Goal: Information Seeking & Learning: Check status

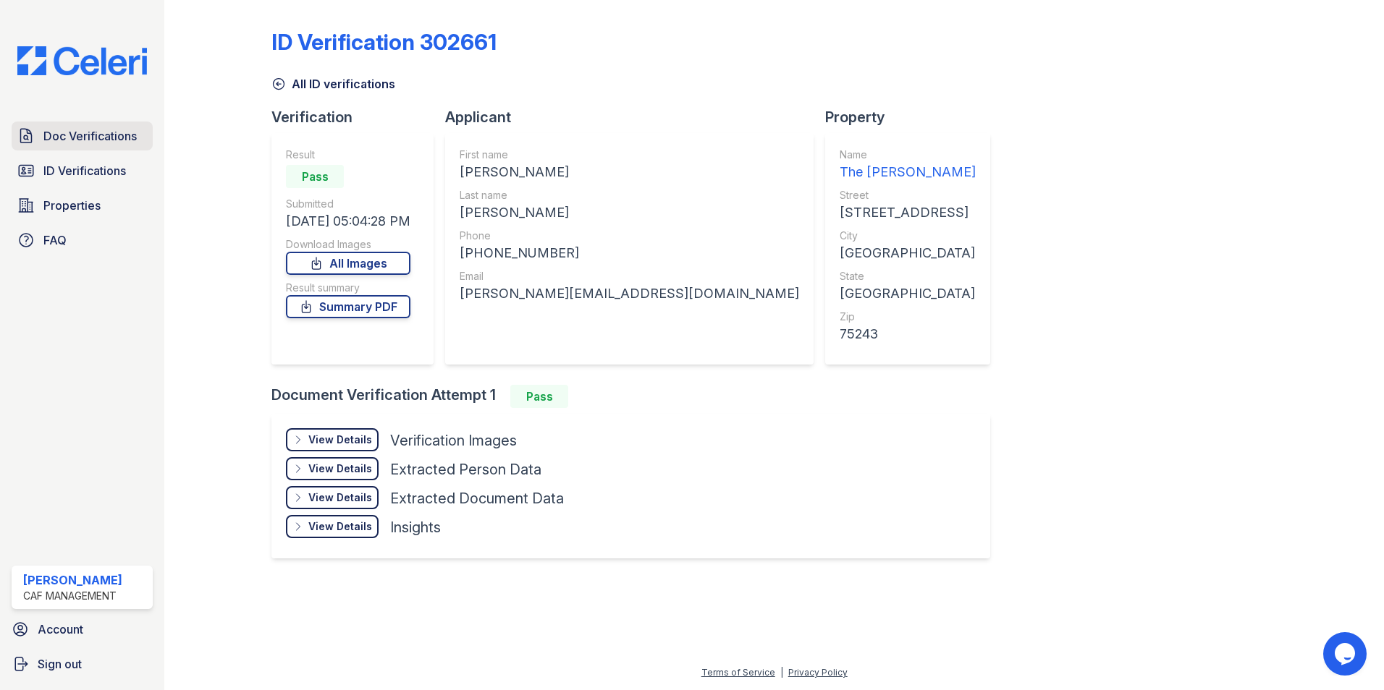
click at [100, 137] on span "Doc Verifications" at bounding box center [89, 135] width 93 height 17
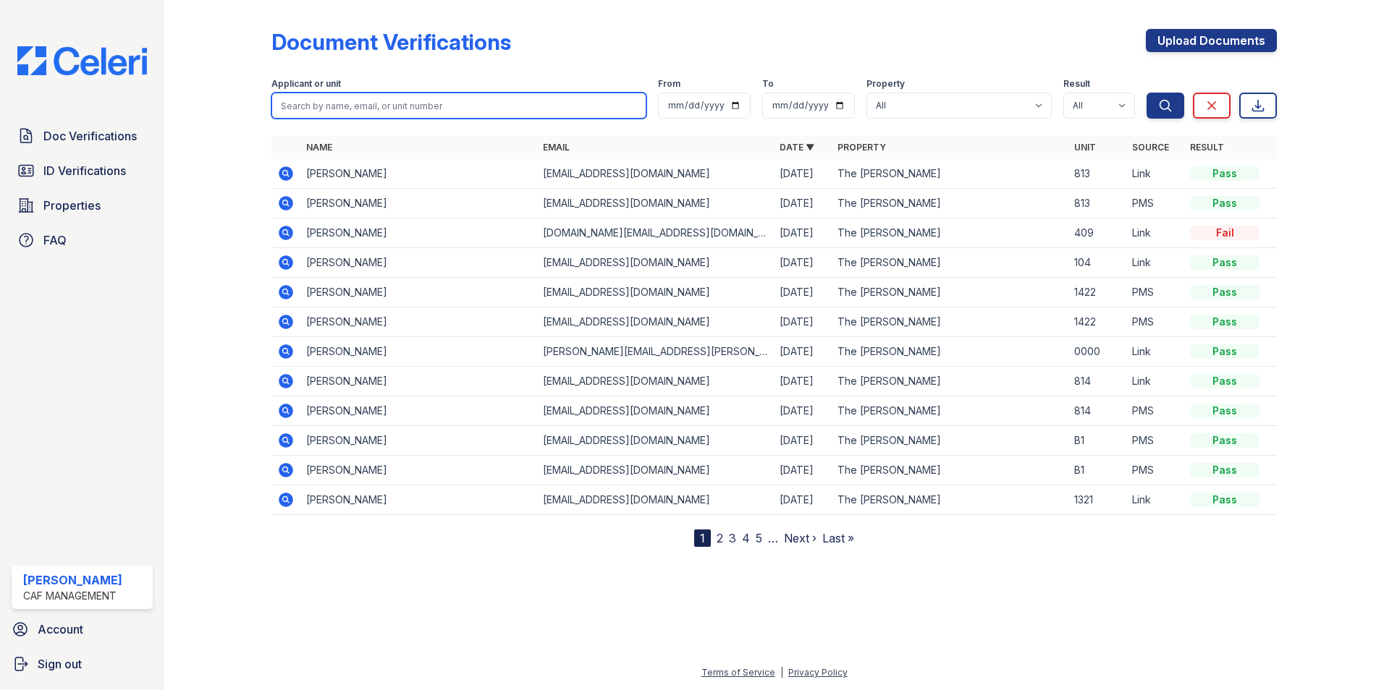
click at [295, 111] on input "search" at bounding box center [458, 106] width 375 height 26
type input "mandy"
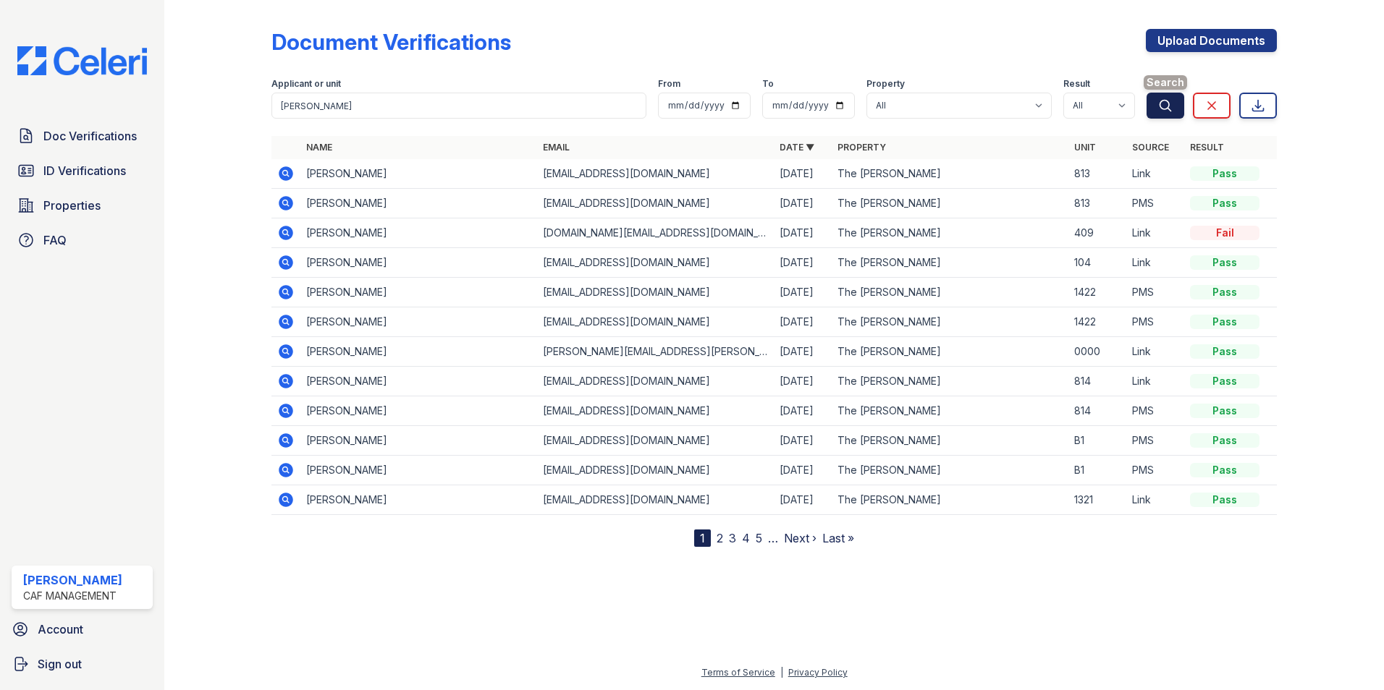
click at [1167, 108] on icon "submit" at bounding box center [1165, 105] width 14 height 14
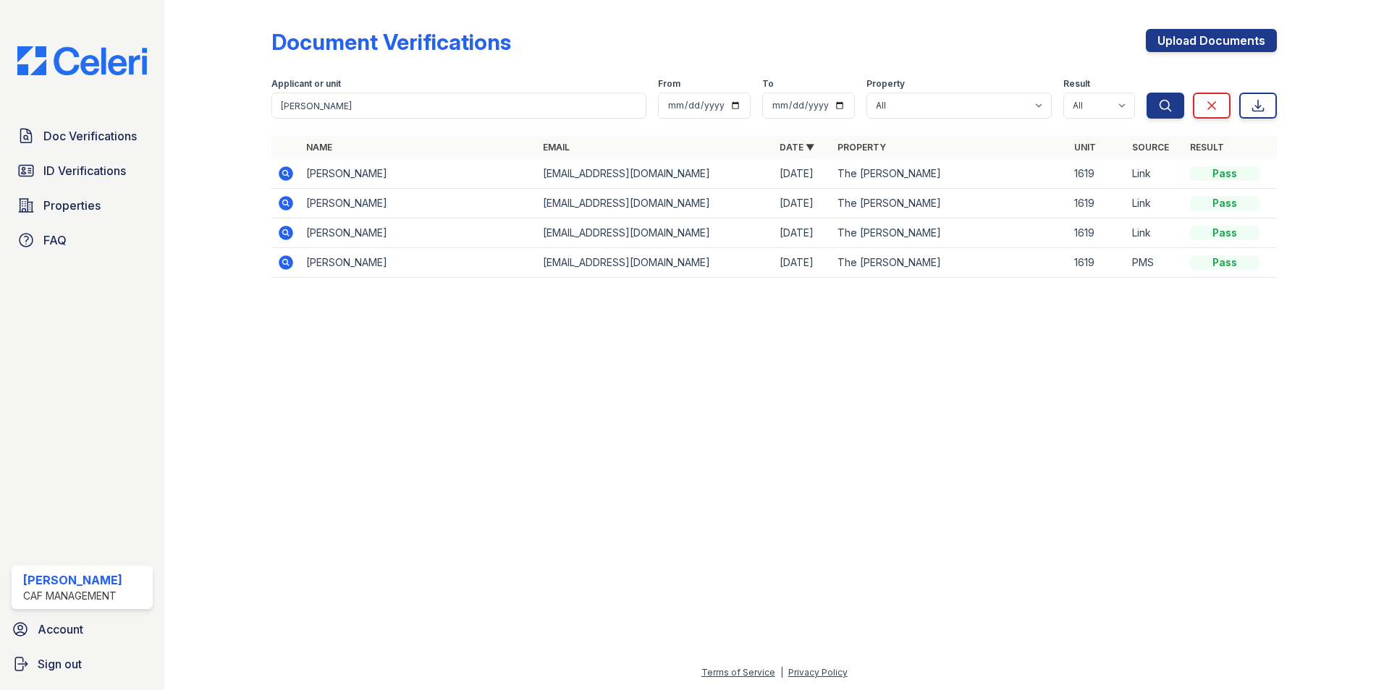
click at [285, 174] on icon at bounding box center [285, 173] width 4 height 4
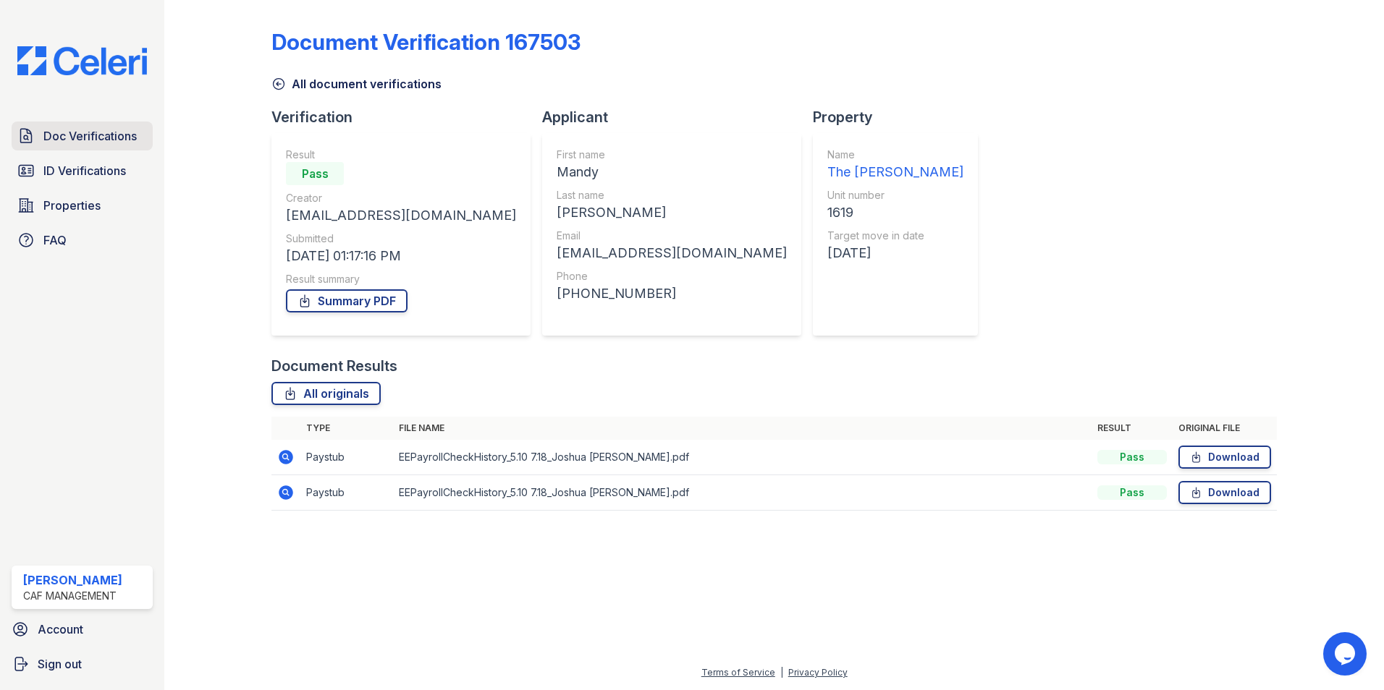
click at [119, 136] on span "Doc Verifications" at bounding box center [89, 135] width 93 height 17
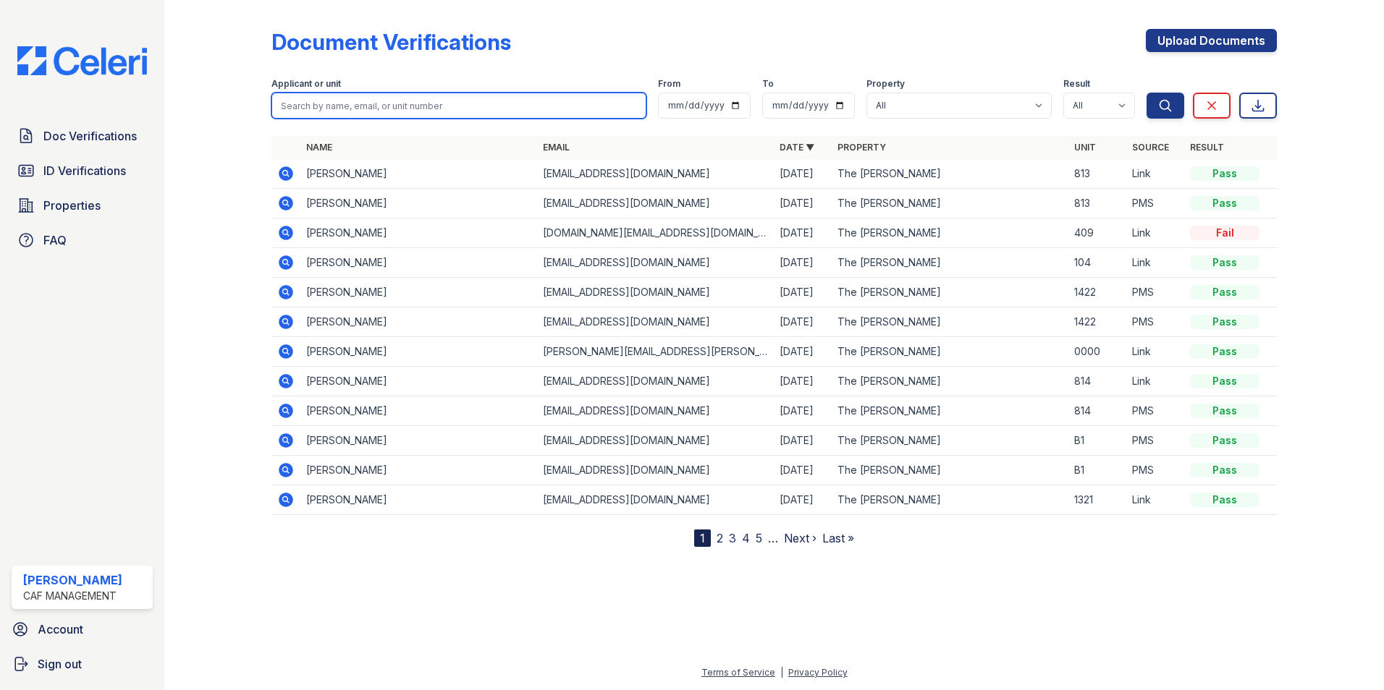
click at [443, 100] on input "search" at bounding box center [458, 106] width 375 height 26
type input "mandy"
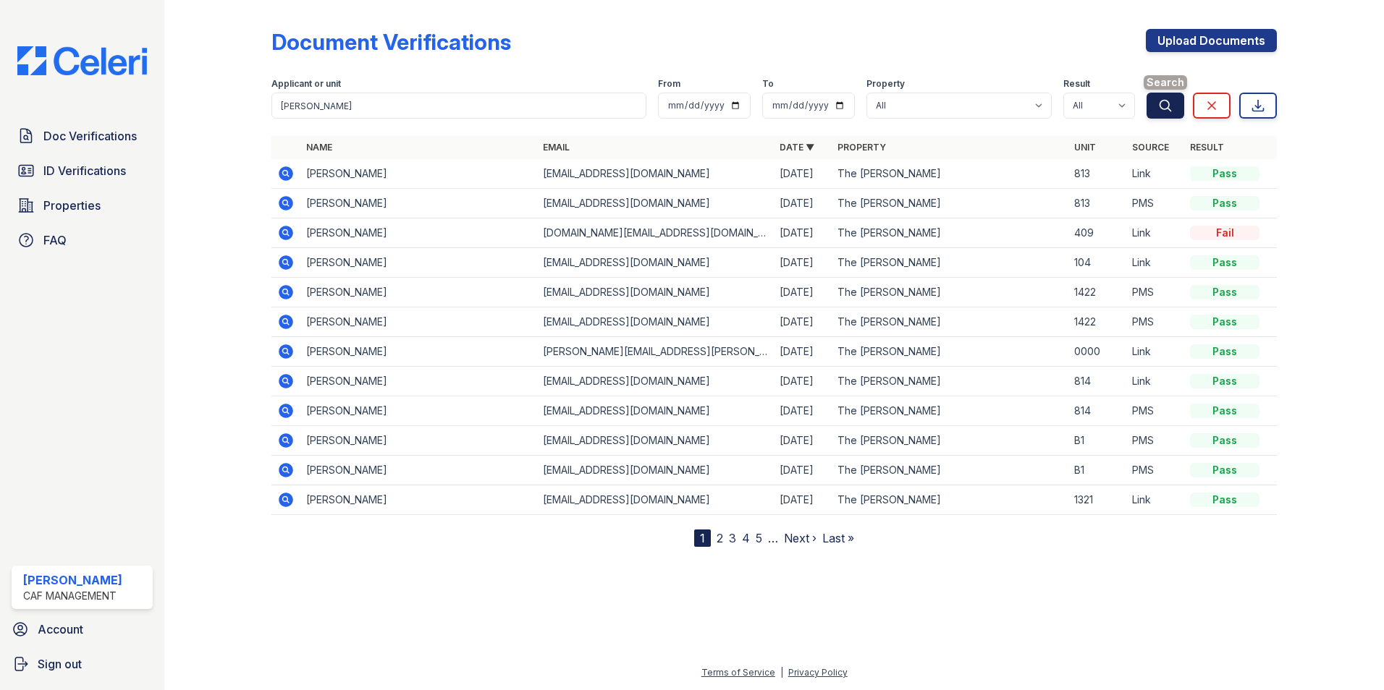
click at [1169, 101] on icon "submit" at bounding box center [1165, 105] width 14 height 14
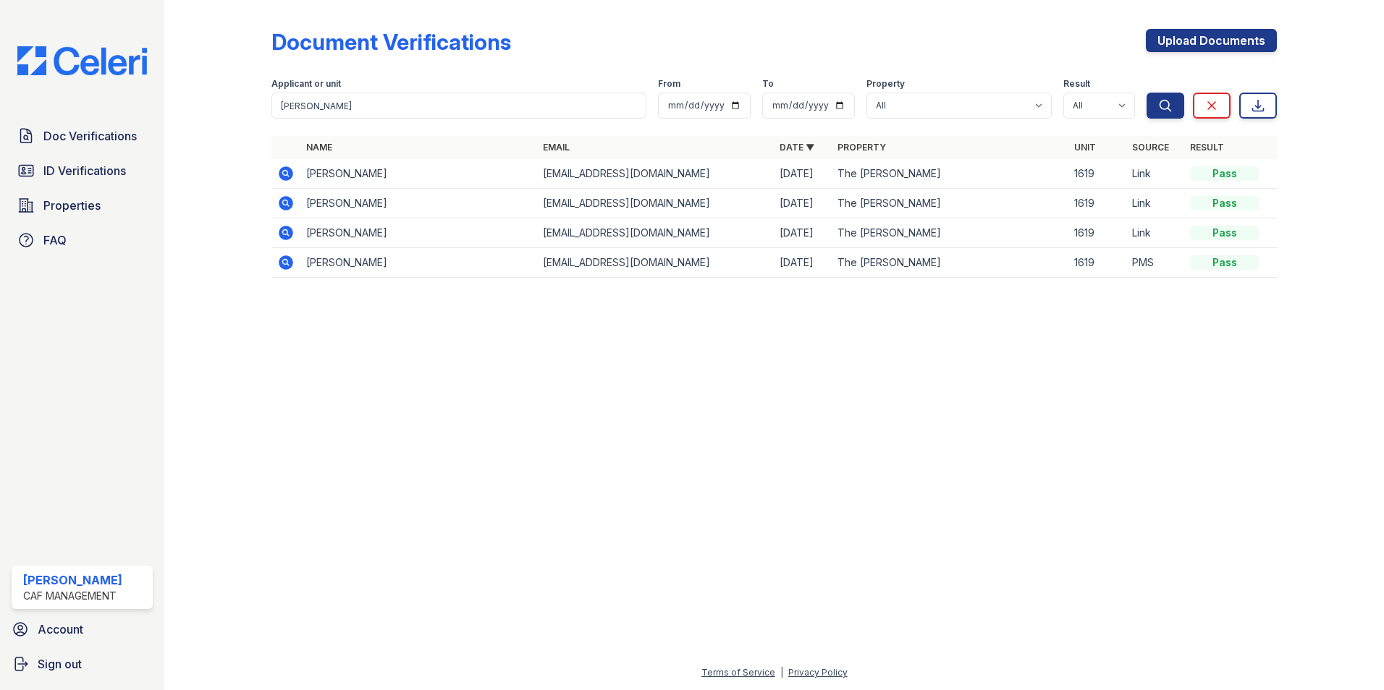
click at [286, 176] on icon at bounding box center [286, 173] width 14 height 14
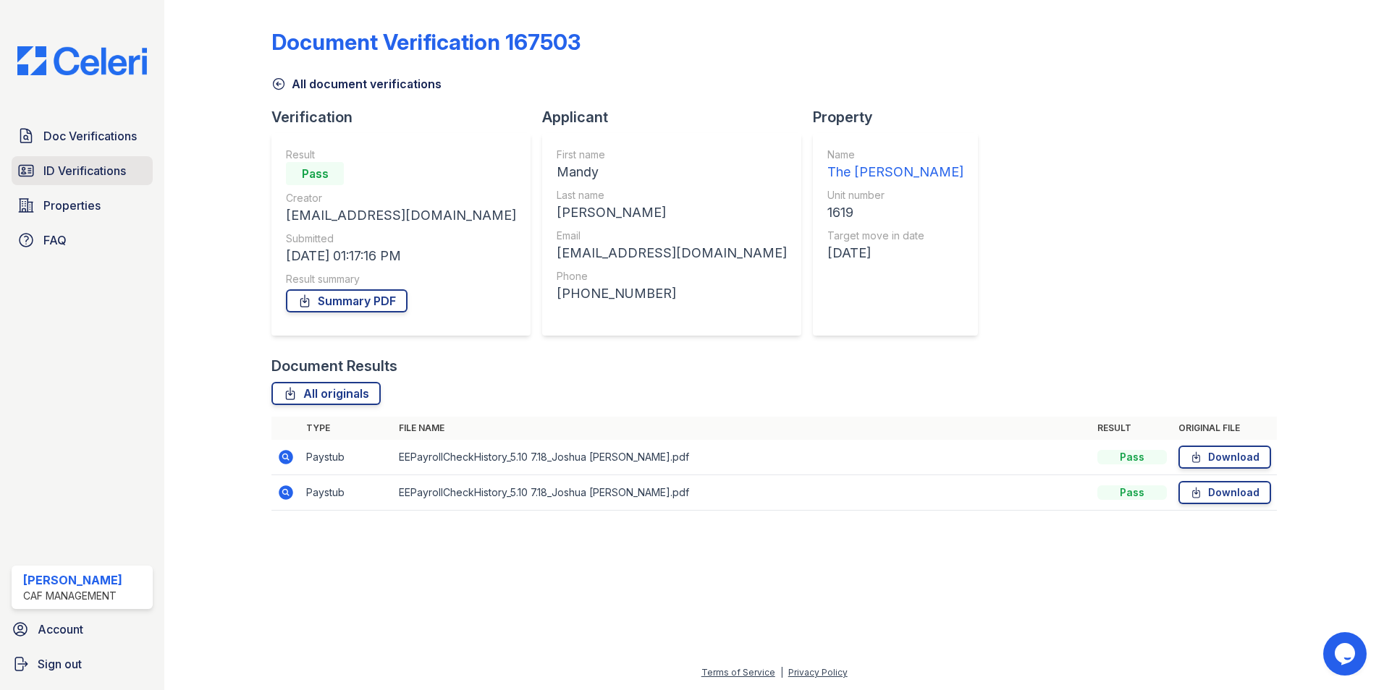
click at [67, 169] on span "ID Verifications" at bounding box center [84, 170] width 82 height 17
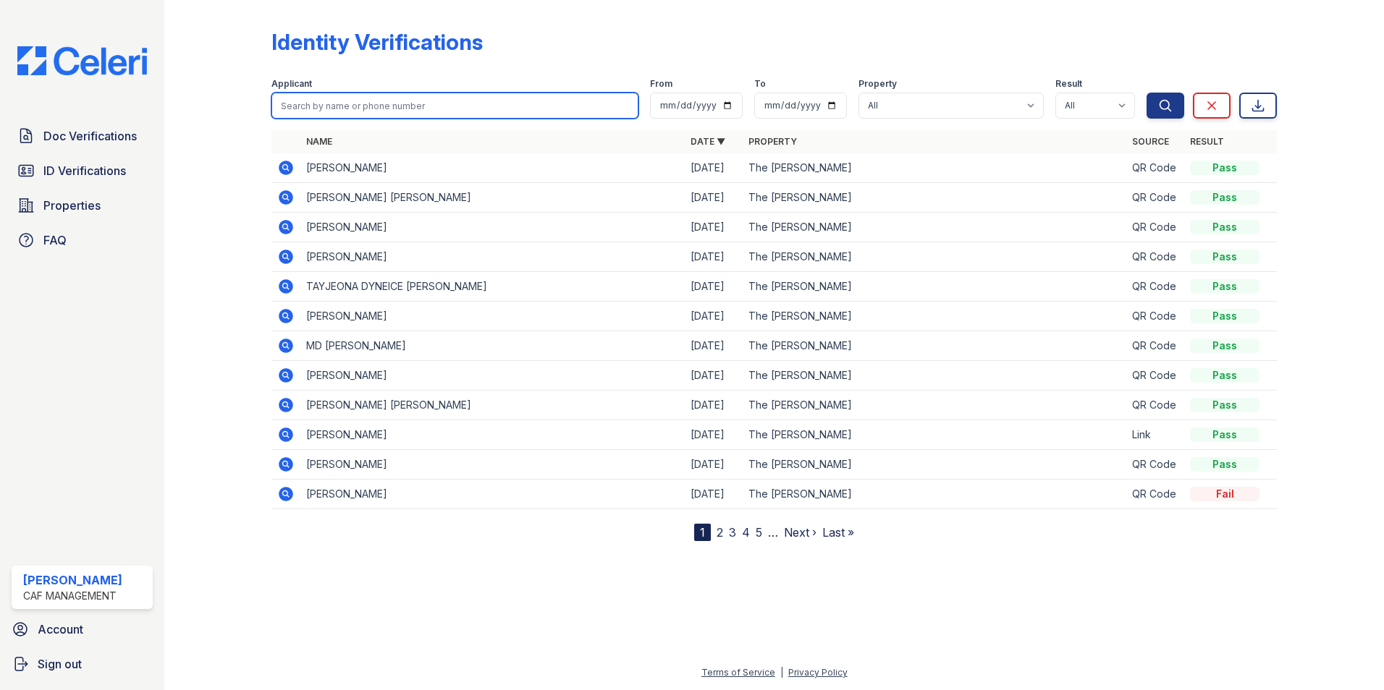
click at [297, 110] on input "search" at bounding box center [454, 106] width 367 height 26
type input "[PERSON_NAME]"
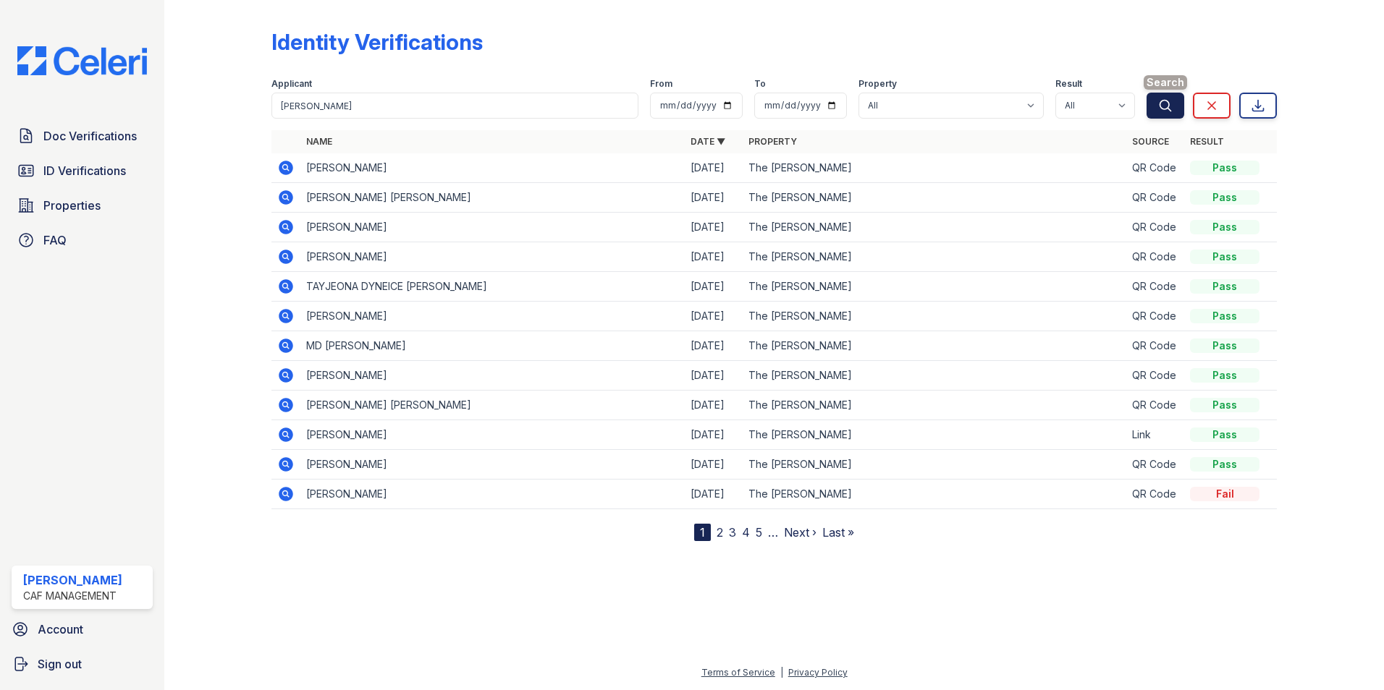
click at [1161, 109] on icon "submit" at bounding box center [1165, 105] width 14 height 14
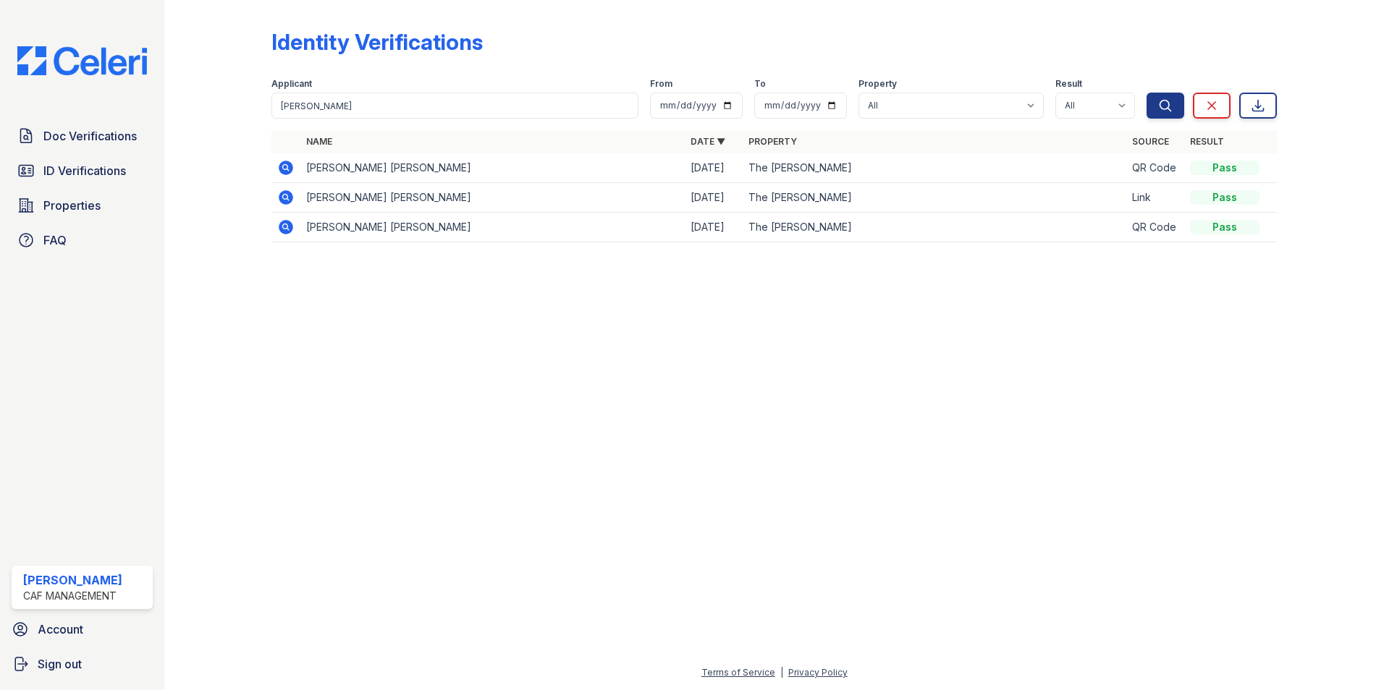
click at [285, 169] on icon at bounding box center [285, 167] width 17 height 17
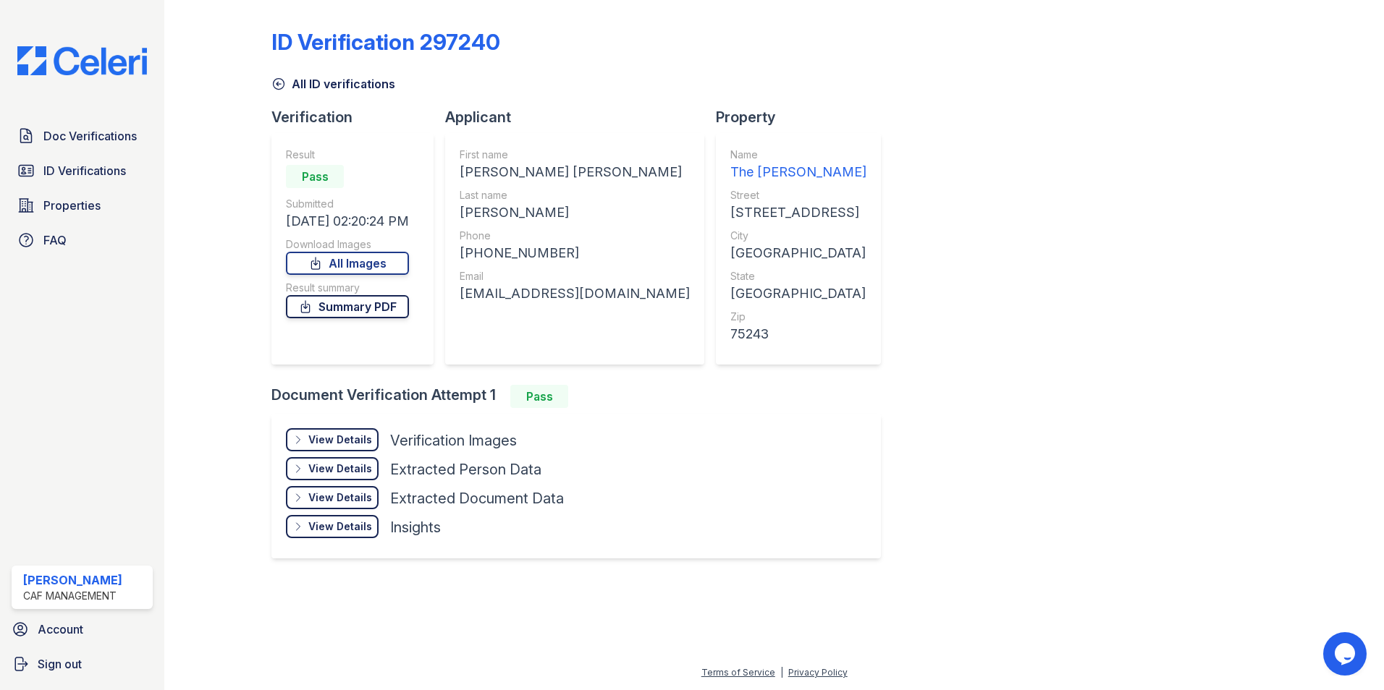
click at [368, 307] on link "Summary PDF" at bounding box center [347, 306] width 123 height 23
click at [85, 169] on span "ID Verifications" at bounding box center [84, 170] width 82 height 17
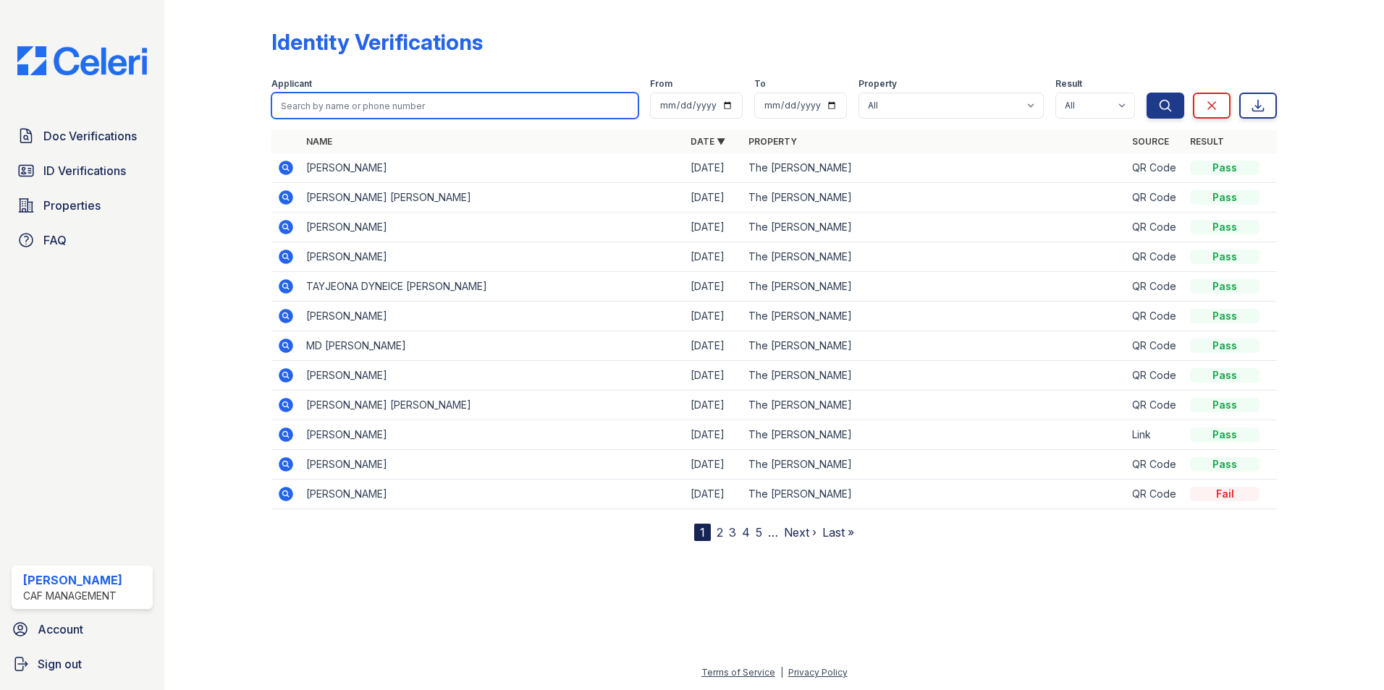
click at [310, 101] on input "search" at bounding box center [454, 106] width 367 height 26
type input "[PERSON_NAME]"
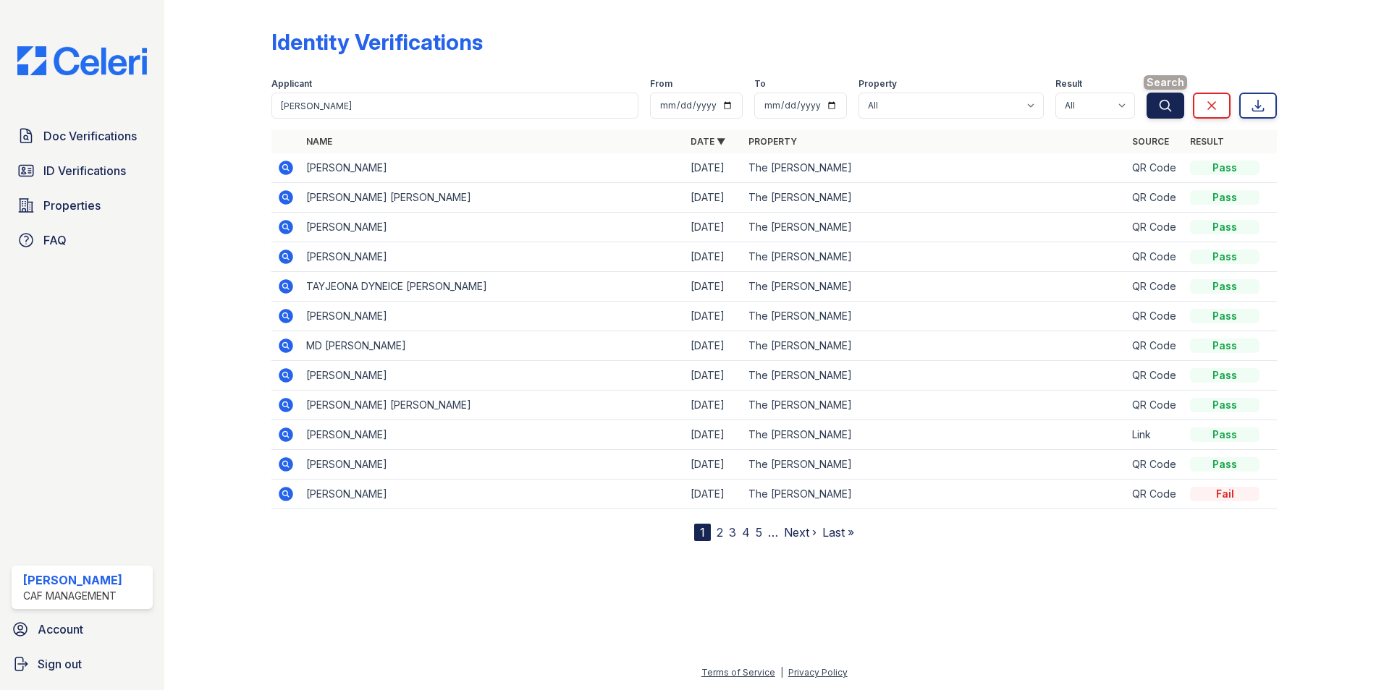
click at [1166, 106] on icon "submit" at bounding box center [1165, 105] width 14 height 14
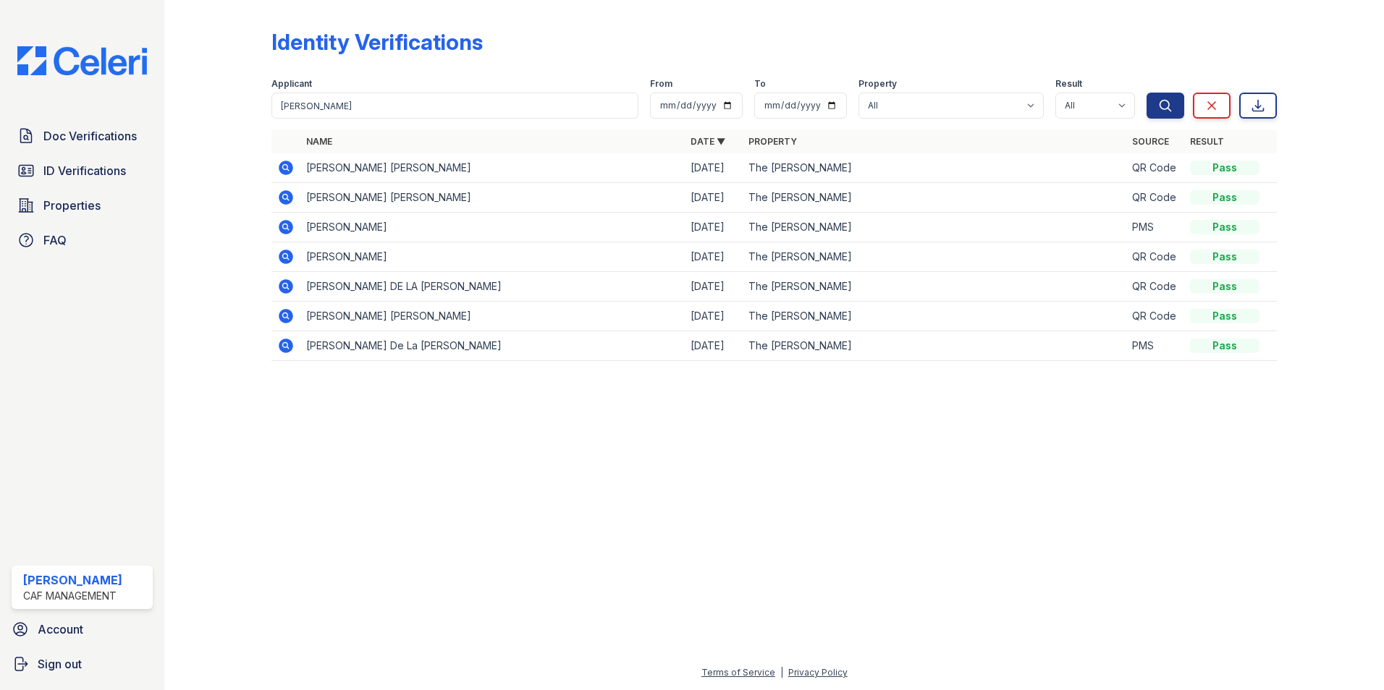
click at [288, 166] on icon at bounding box center [285, 167] width 17 height 17
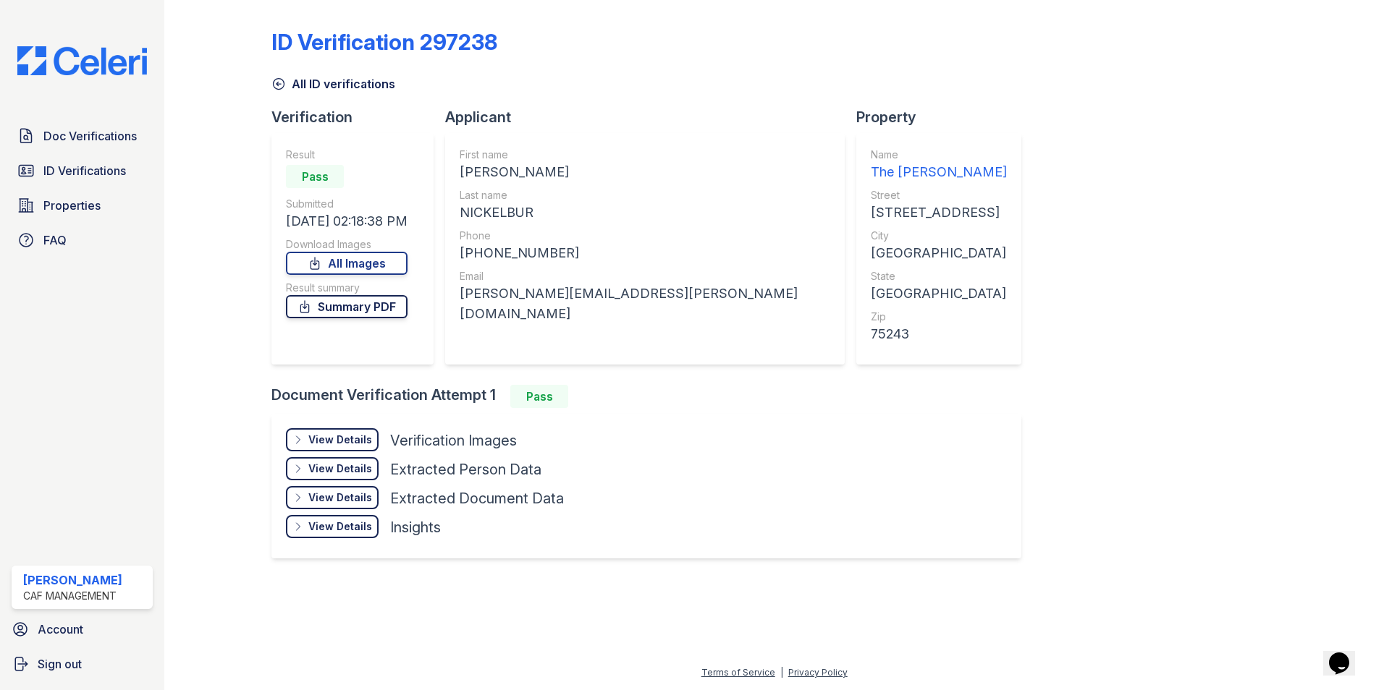
click at [353, 309] on link "Summary PDF" at bounding box center [347, 306] width 122 height 23
click at [337, 441] on div "View Details" at bounding box center [340, 440] width 64 height 14
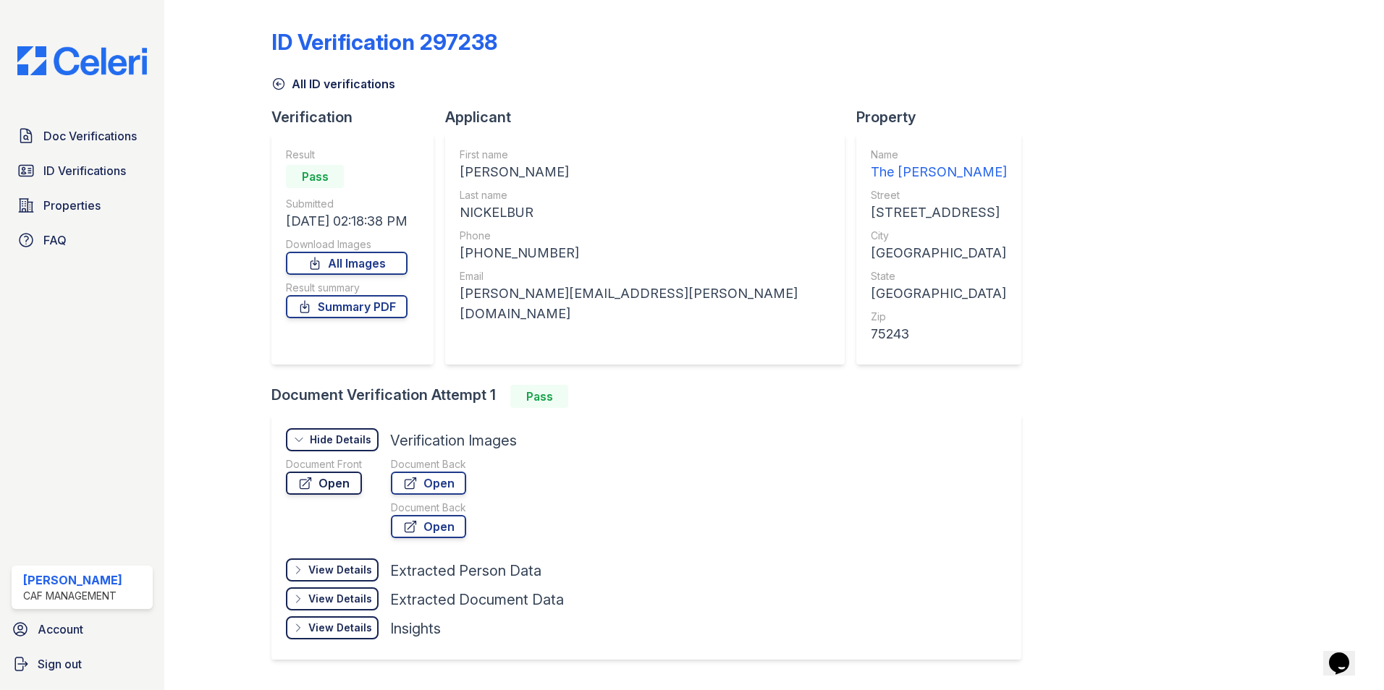
click at [324, 483] on link "Open" at bounding box center [324, 483] width 76 height 23
click at [74, 139] on span "Doc Verifications" at bounding box center [89, 135] width 93 height 17
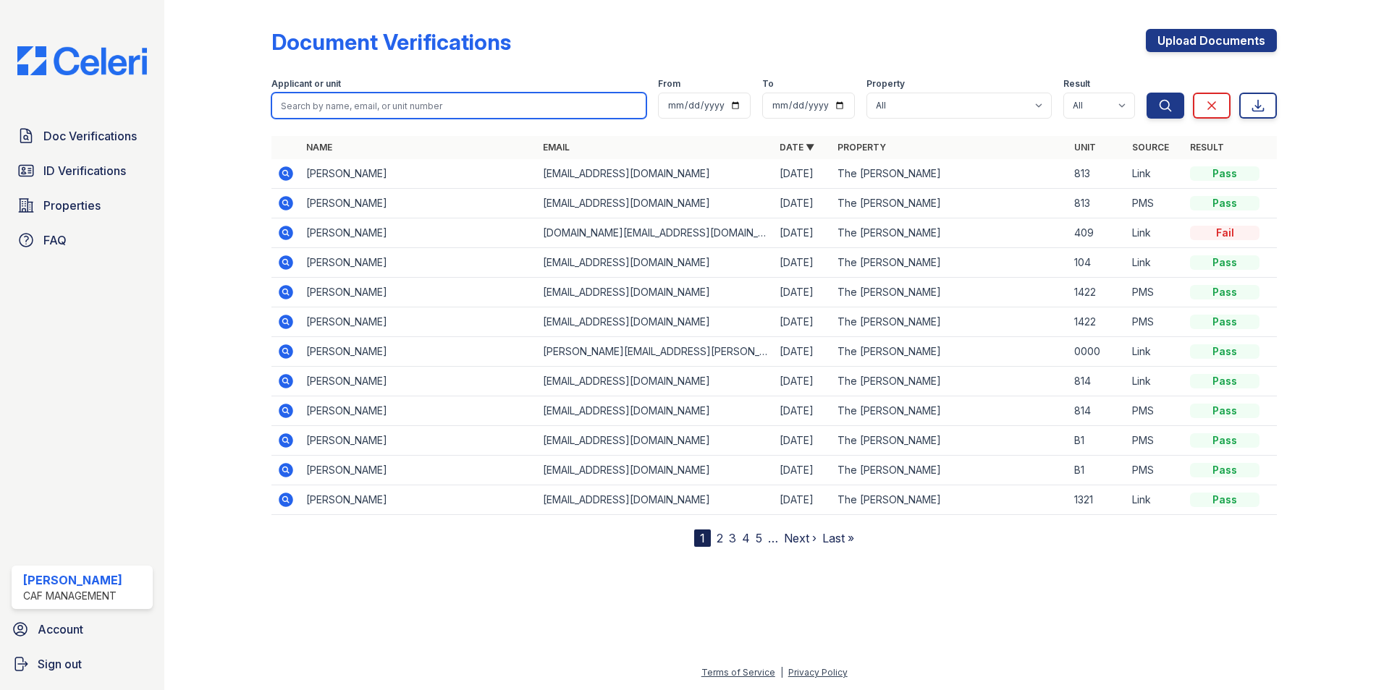
click at [302, 106] on input "search" at bounding box center [458, 106] width 375 height 26
type input "cruz"
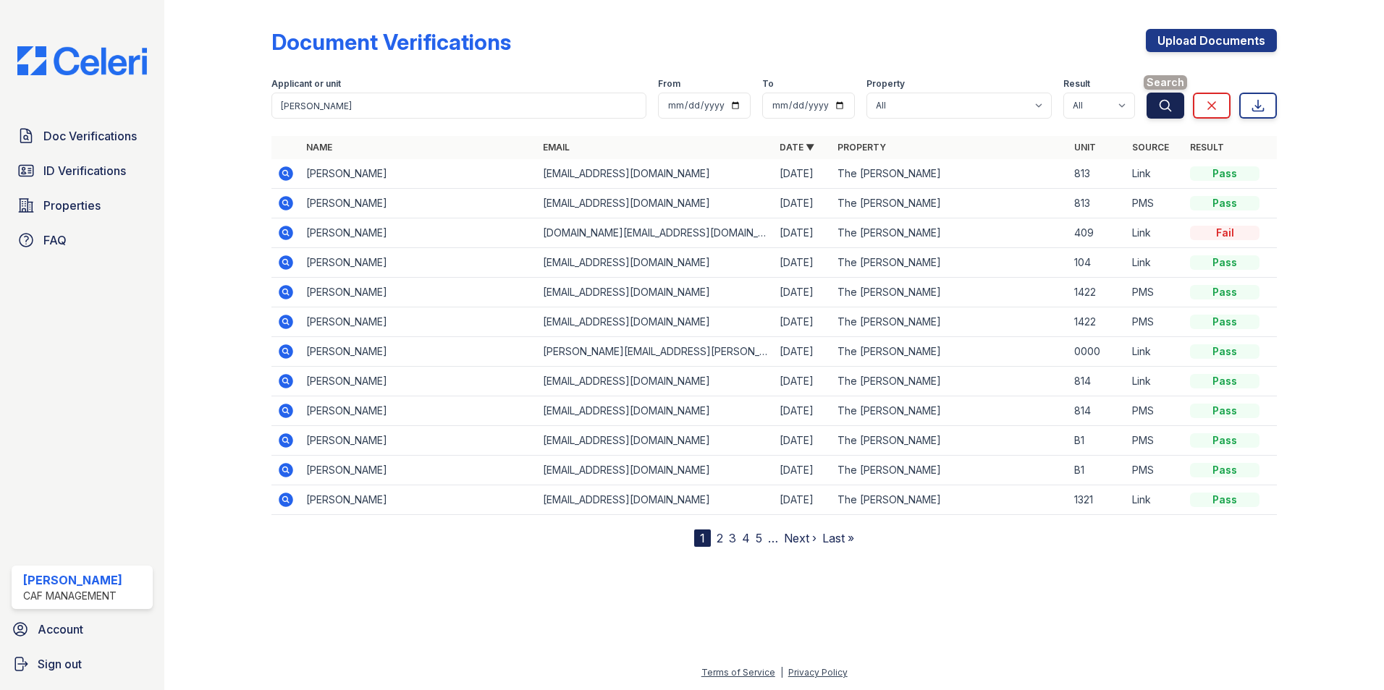
click at [1156, 117] on button "Search" at bounding box center [1165, 106] width 38 height 26
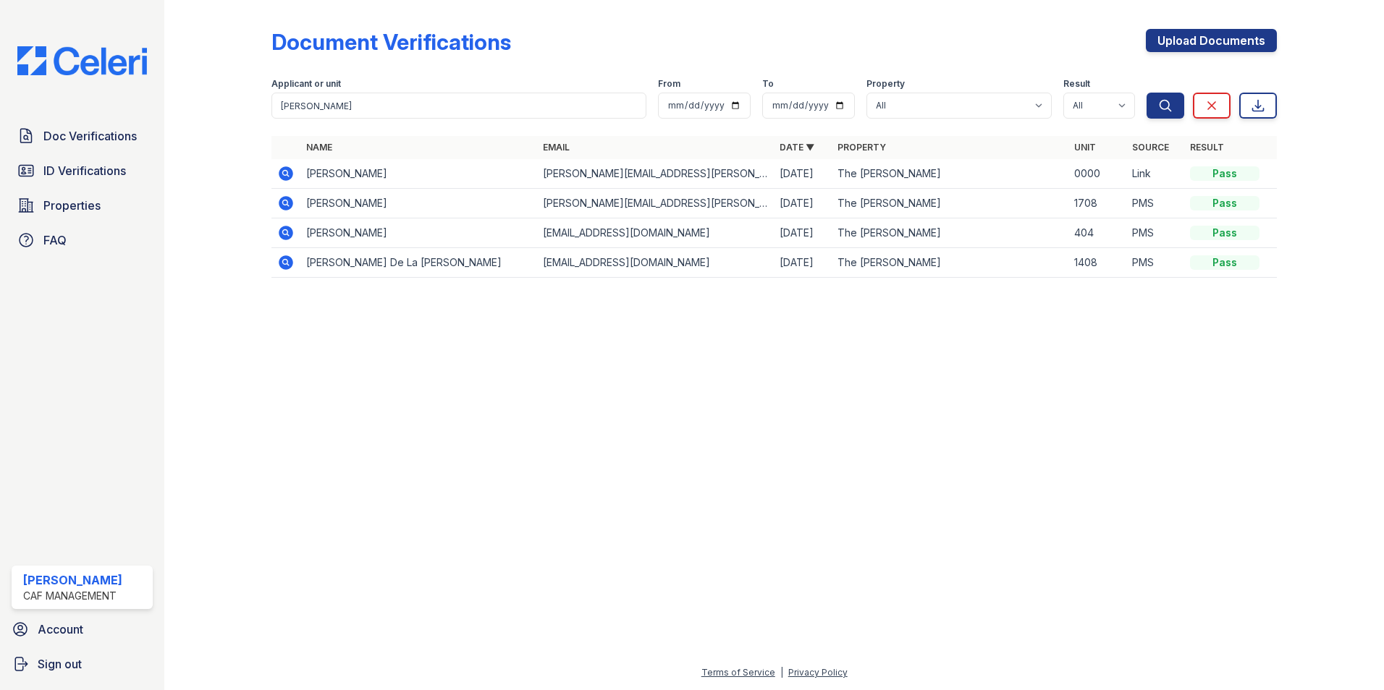
click at [285, 174] on icon at bounding box center [285, 173] width 4 height 4
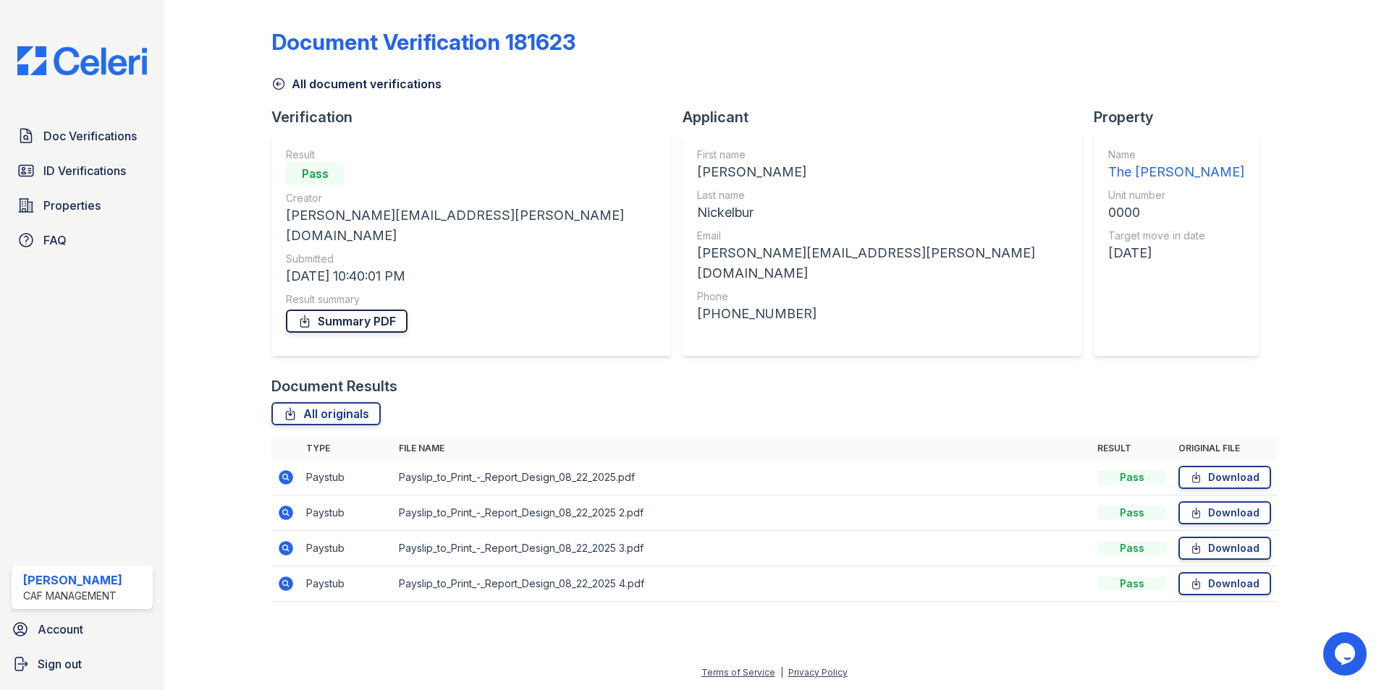
click at [326, 310] on link "Summary PDF" at bounding box center [347, 321] width 122 height 23
click at [70, 141] on span "Doc Verifications" at bounding box center [89, 135] width 93 height 17
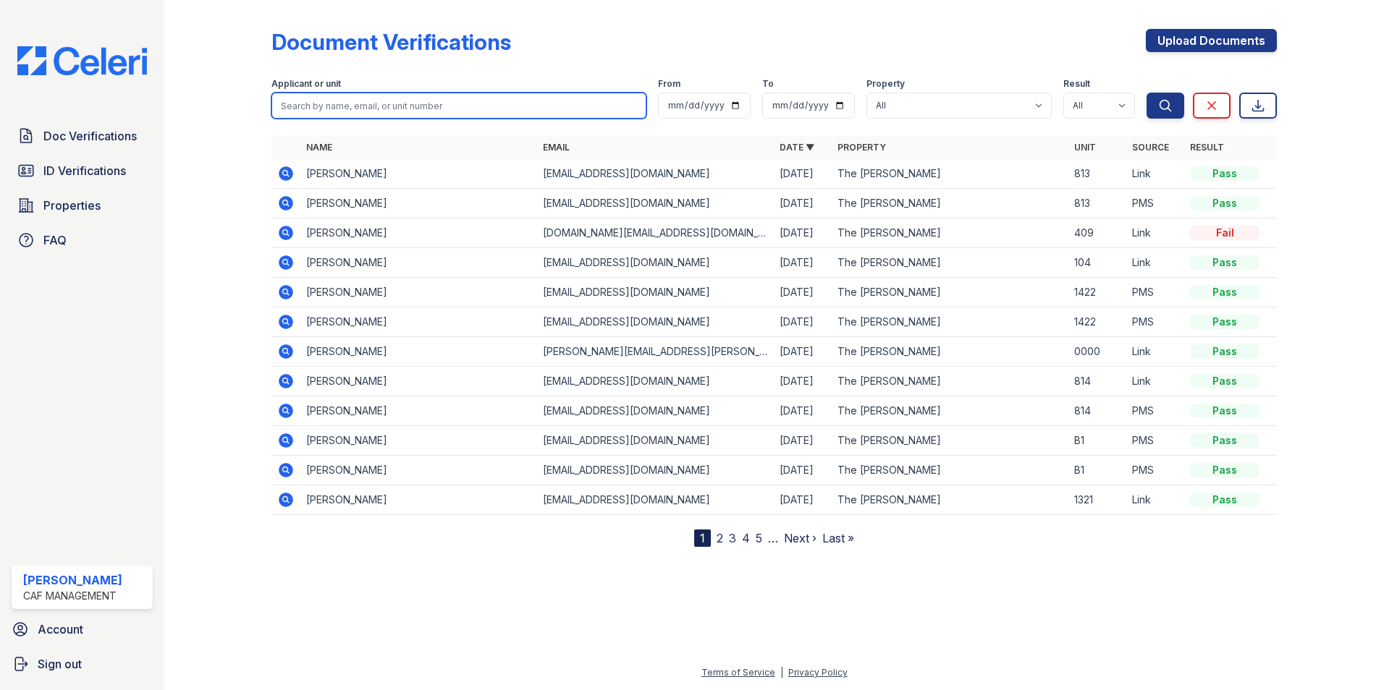
click at [375, 111] on input "search" at bounding box center [458, 106] width 375 height 26
type input "mandy"
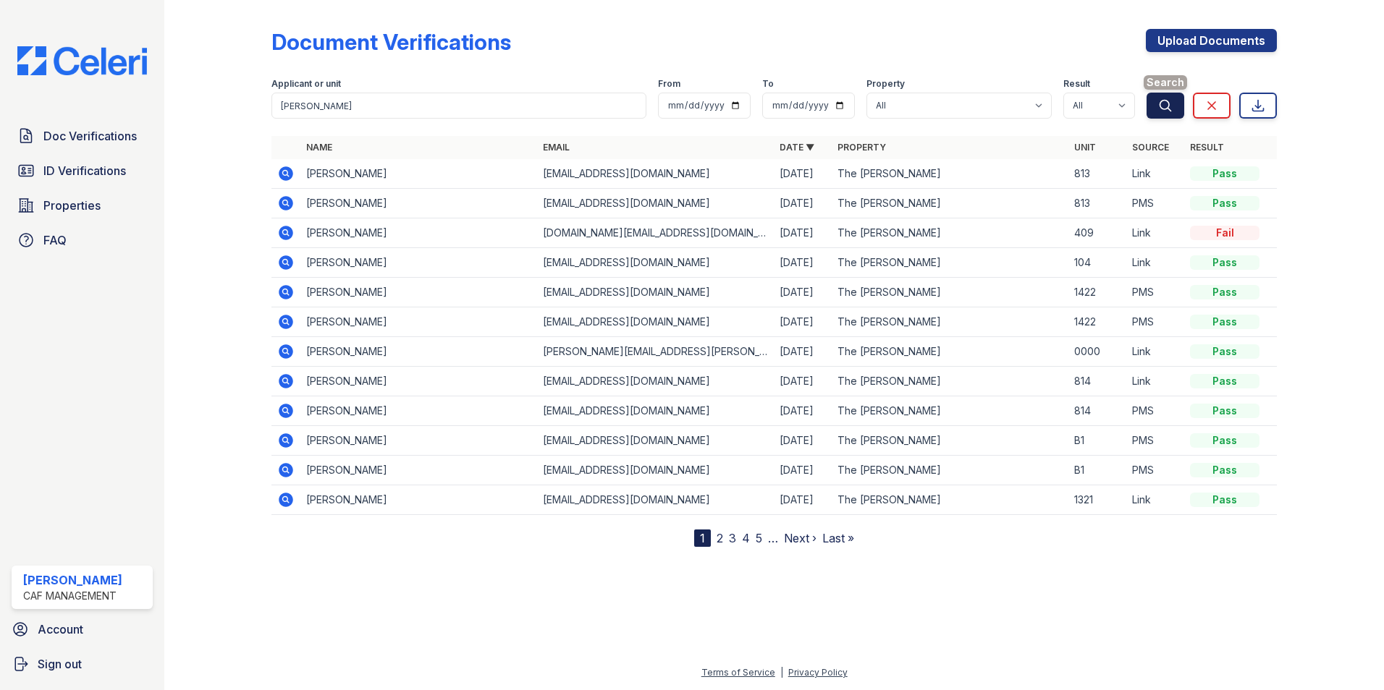
click at [1166, 112] on icon "submit" at bounding box center [1165, 105] width 14 height 14
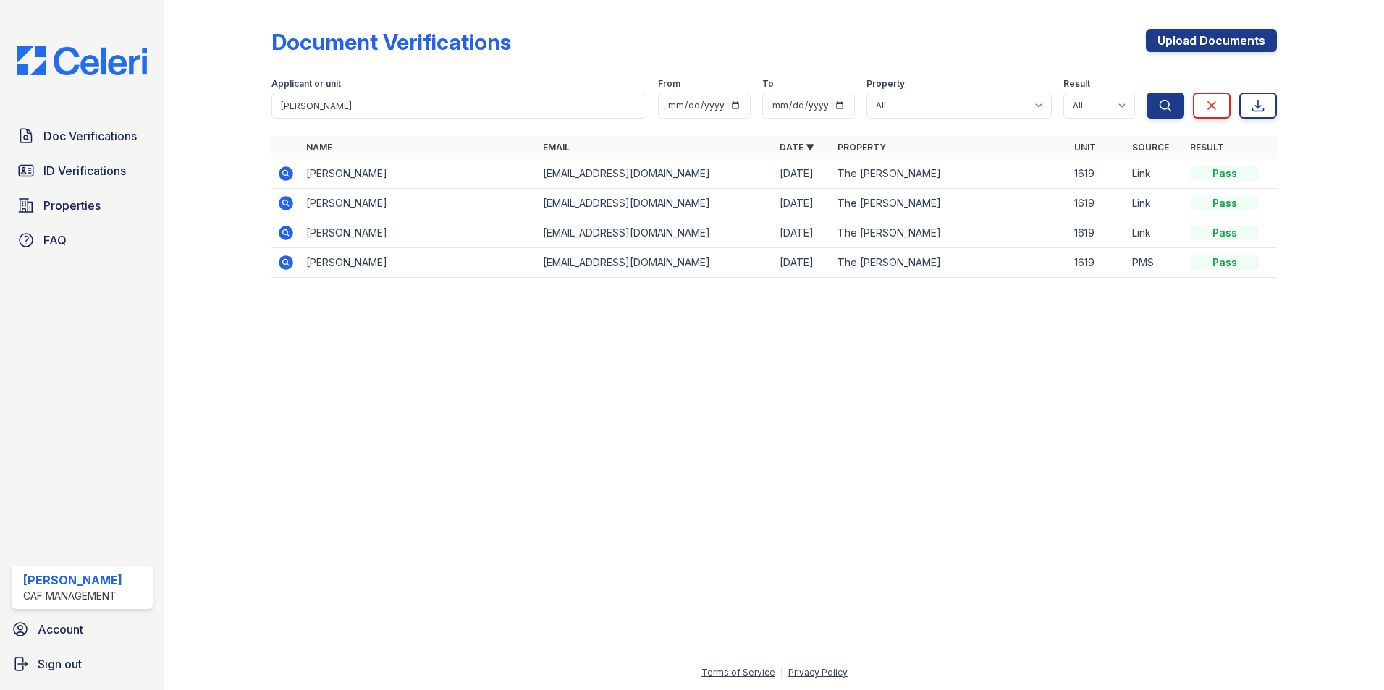
click at [286, 231] on icon at bounding box center [285, 232] width 4 height 4
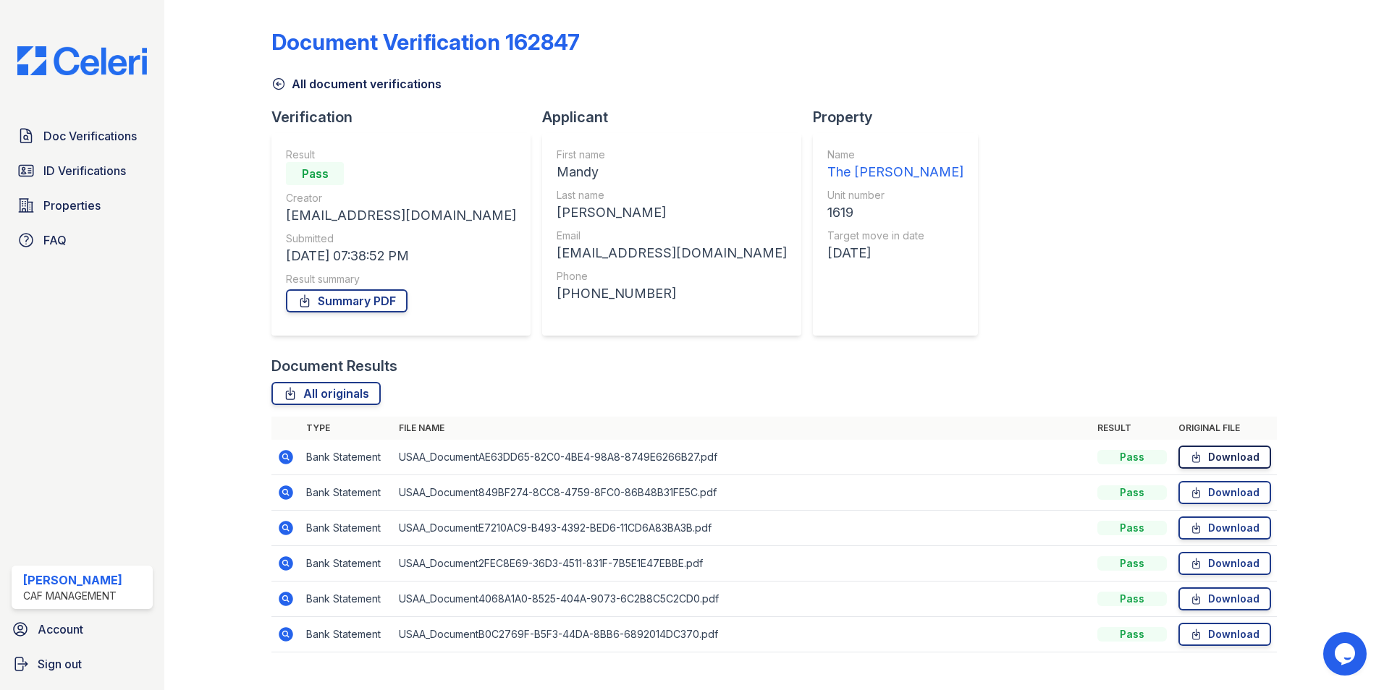
click at [1214, 460] on link "Download" at bounding box center [1224, 457] width 93 height 23
click at [87, 132] on span "Doc Verifications" at bounding box center [89, 135] width 93 height 17
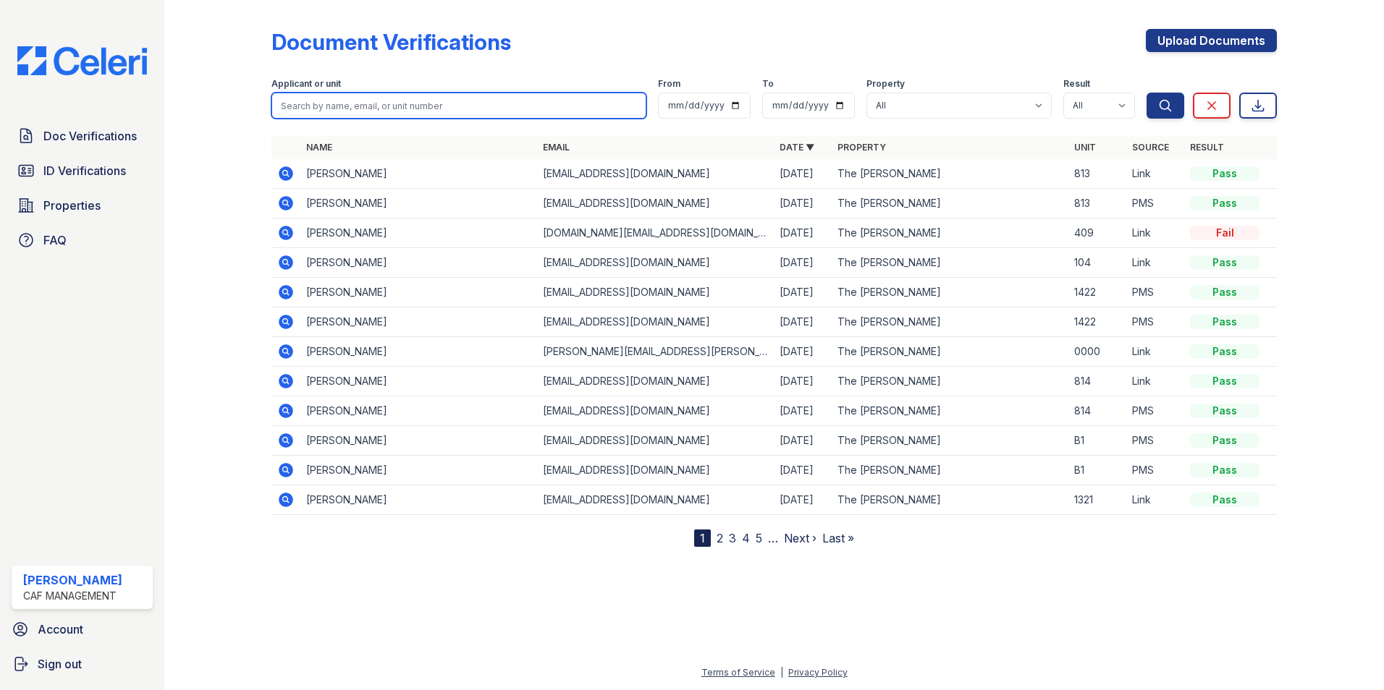
click at [349, 106] on input "search" at bounding box center [458, 106] width 375 height 26
type input "[PERSON_NAME]"
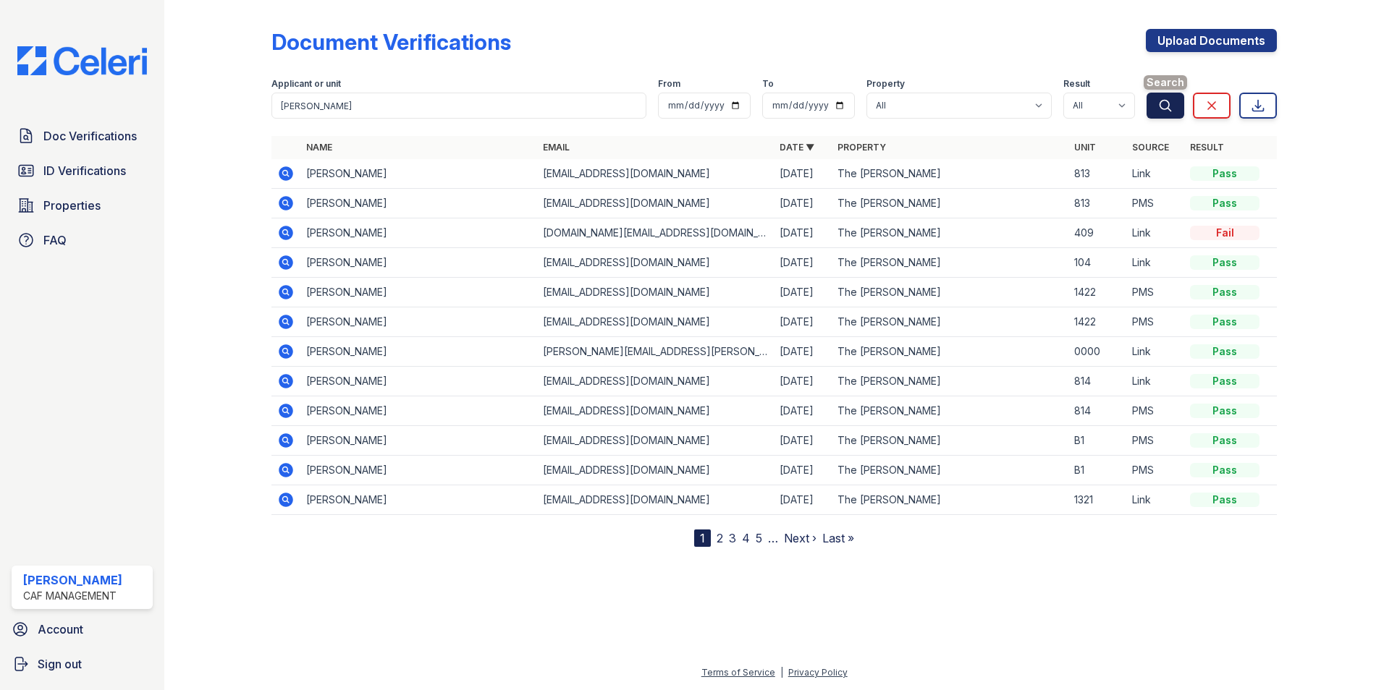
click at [1166, 103] on icon "submit" at bounding box center [1165, 105] width 14 height 14
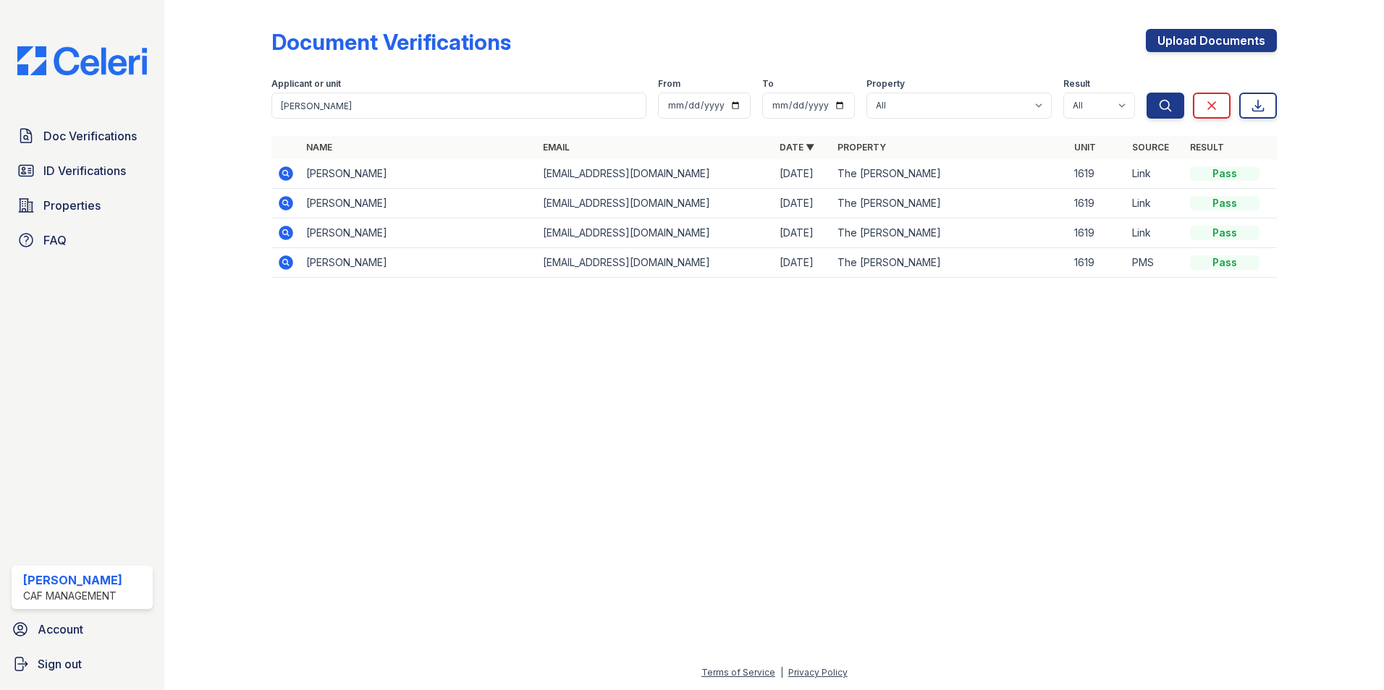
click at [284, 263] on icon at bounding box center [285, 262] width 4 height 4
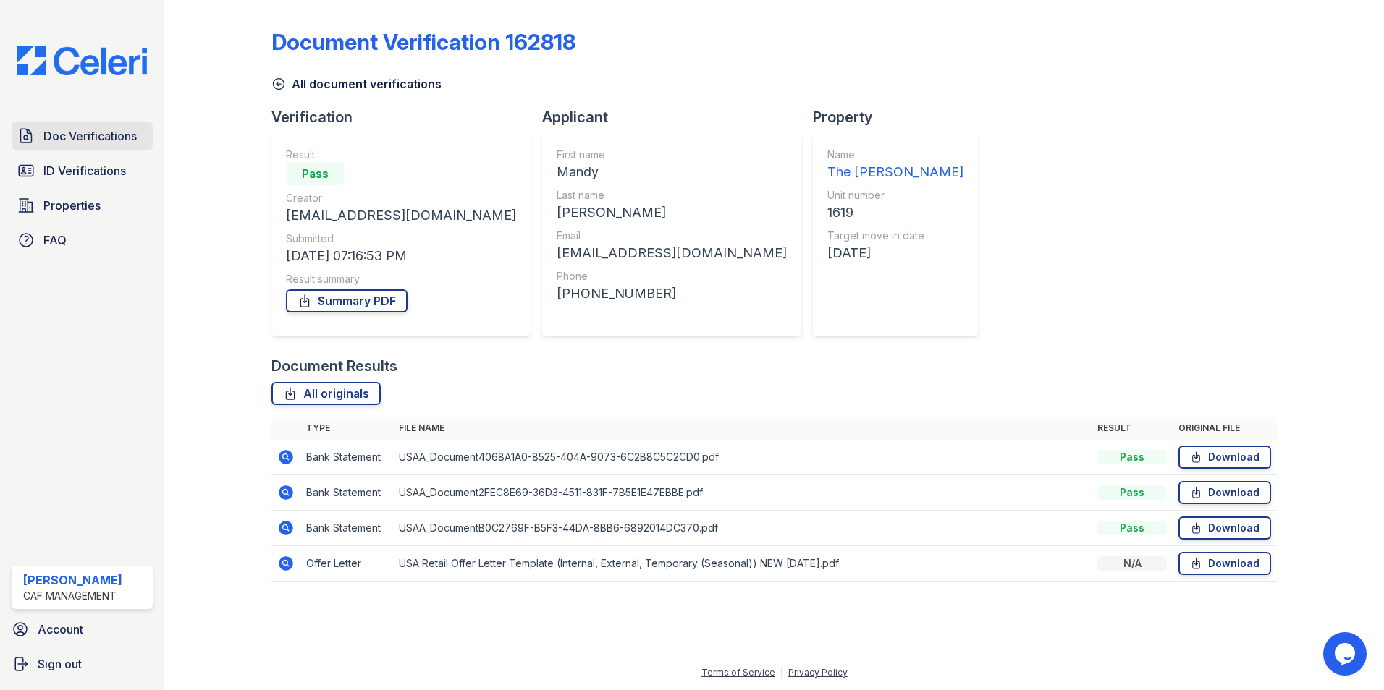
click at [124, 135] on span "Doc Verifications" at bounding box center [89, 135] width 93 height 17
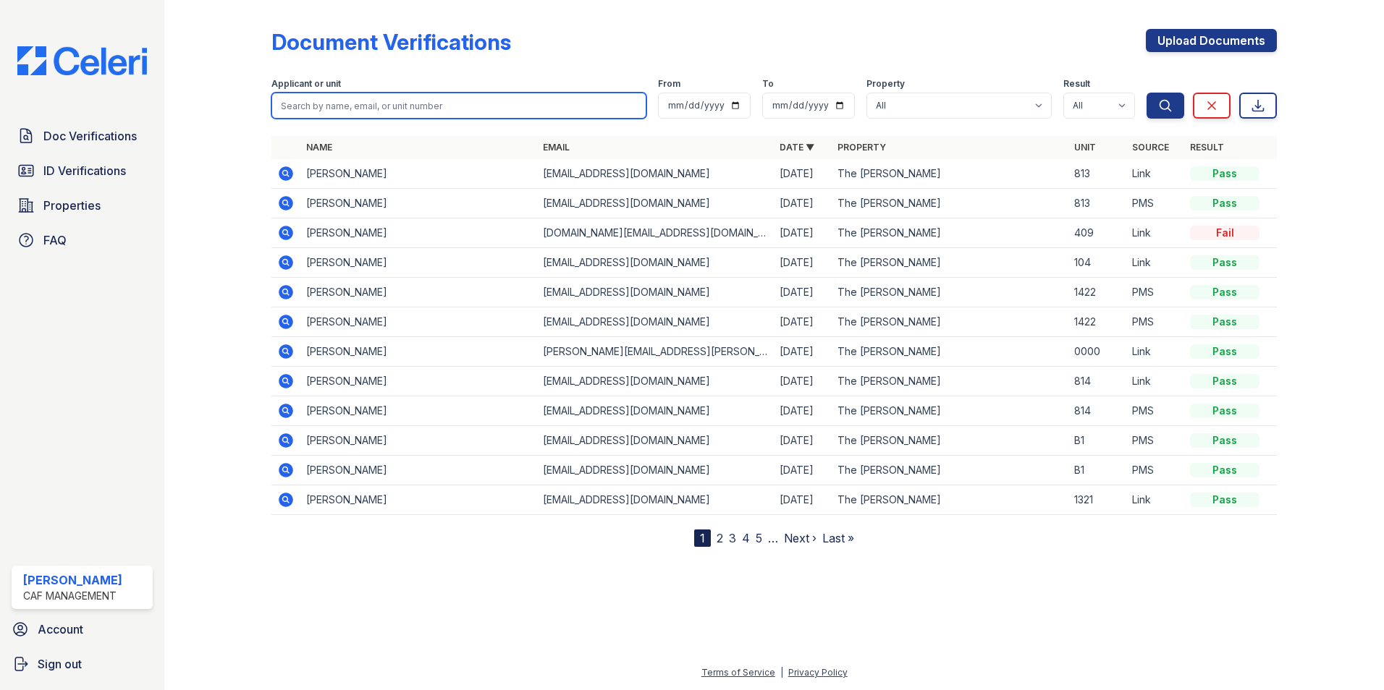
click at [284, 106] on input "search" at bounding box center [458, 106] width 375 height 26
type input "d"
type input "[PERSON_NAME]"
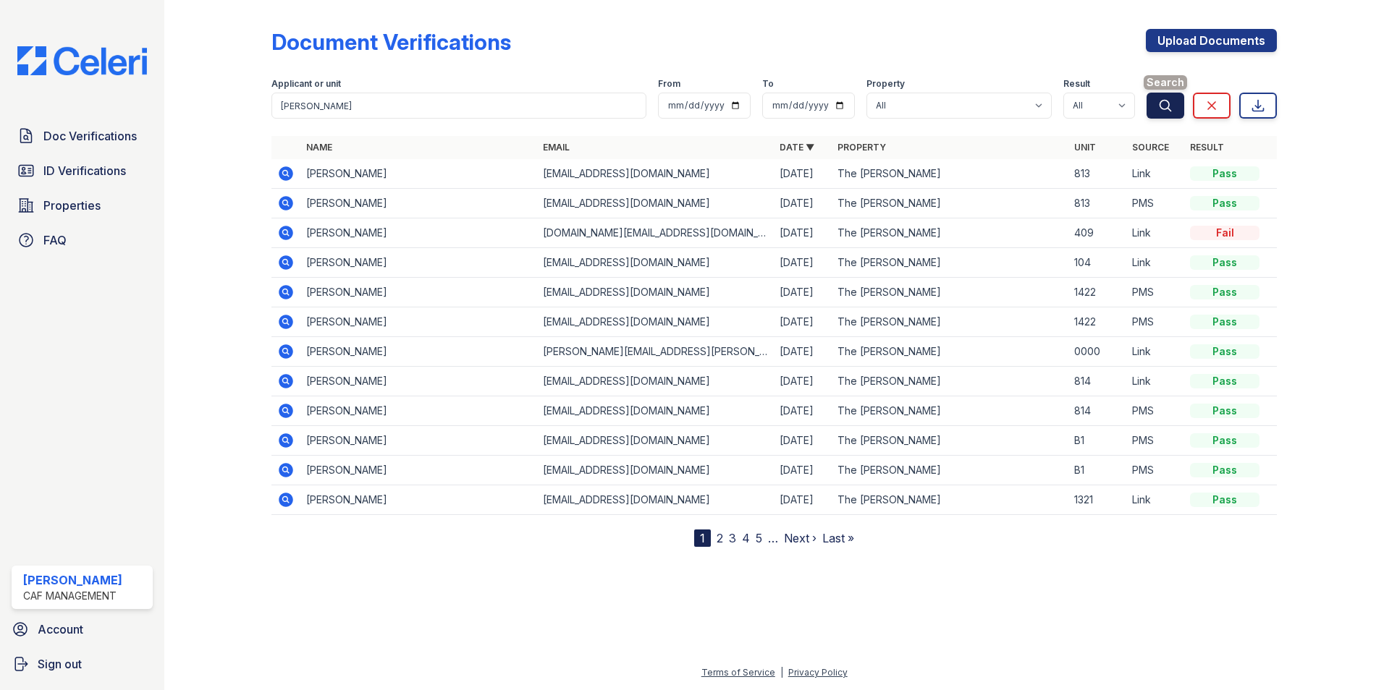
click at [1157, 106] on button "Search" at bounding box center [1165, 106] width 38 height 26
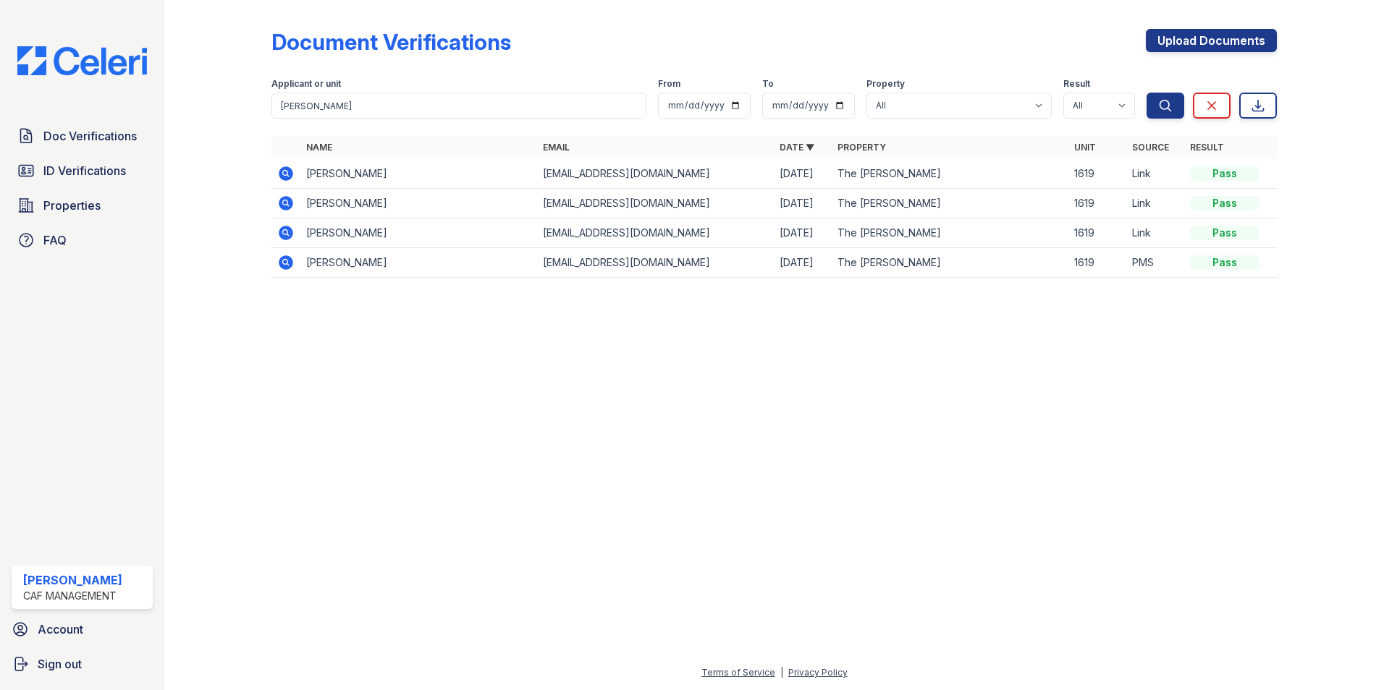
click at [283, 232] on icon at bounding box center [285, 232] width 17 height 17
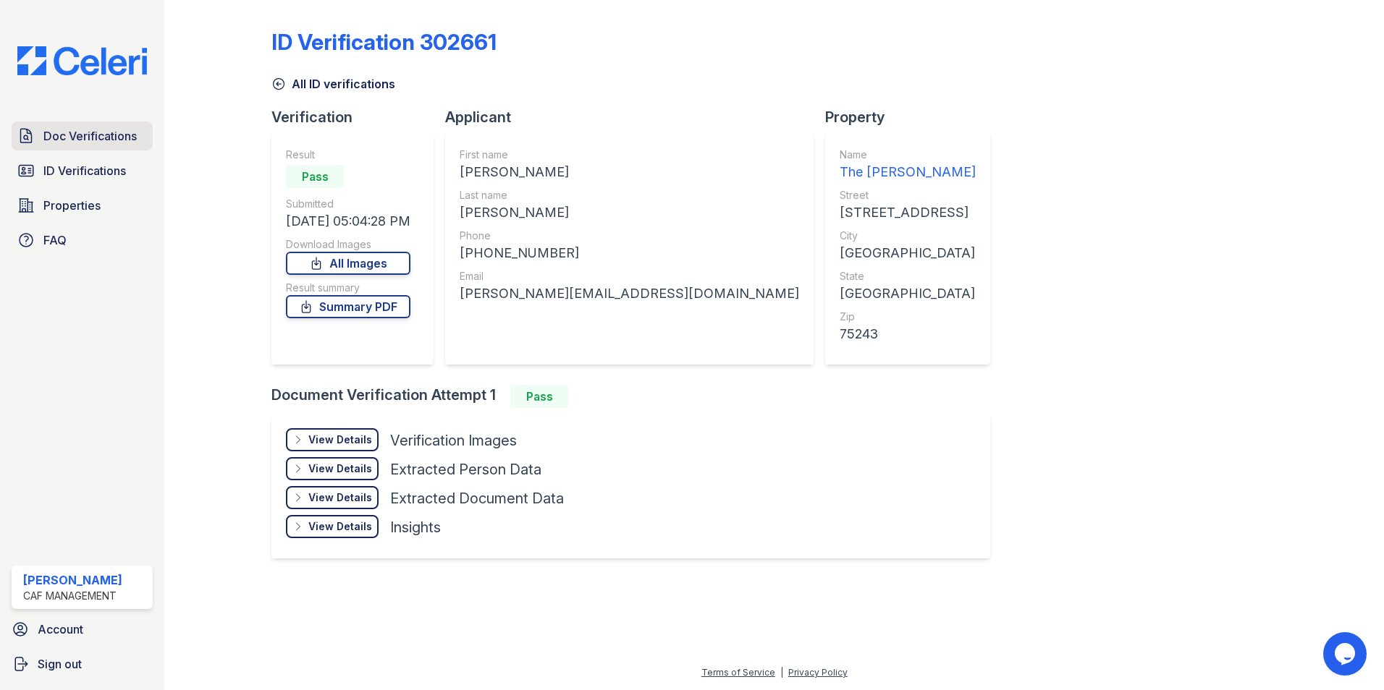
click at [69, 139] on span "Doc Verifications" at bounding box center [89, 135] width 93 height 17
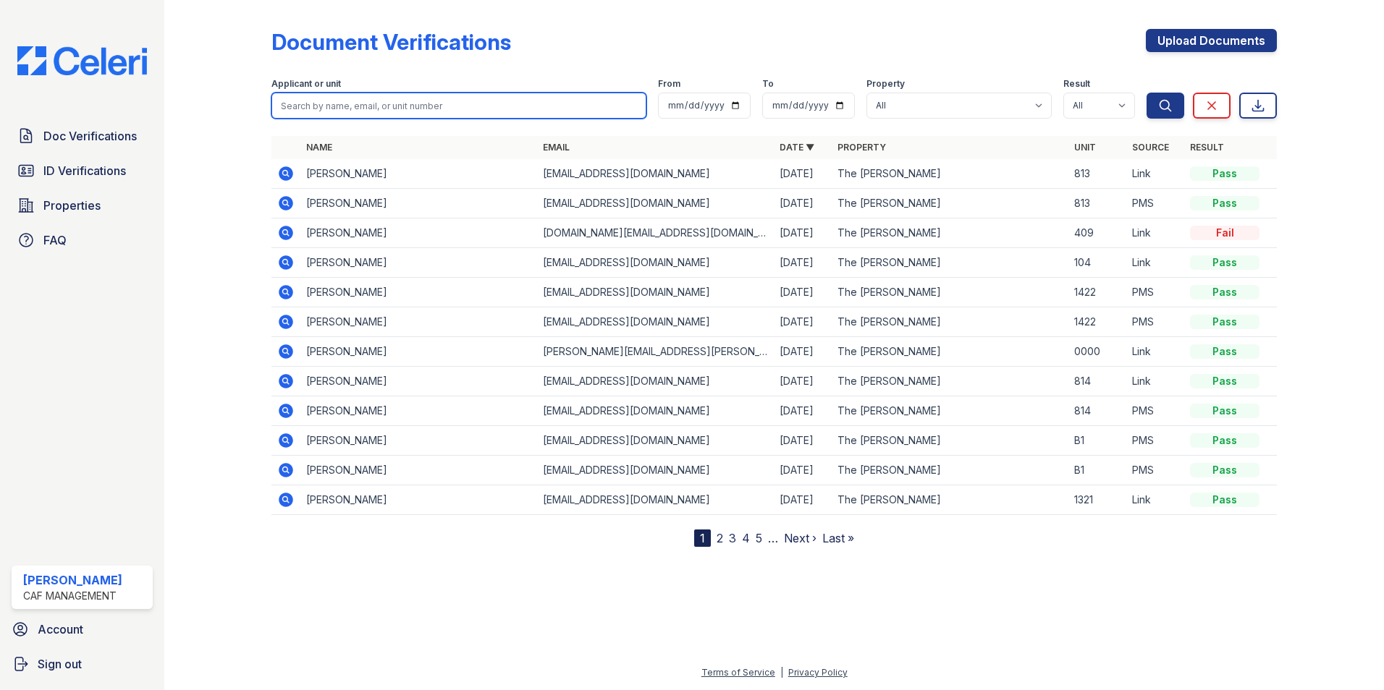
click at [287, 102] on input "search" at bounding box center [458, 106] width 375 height 26
type input "[PERSON_NAME]"
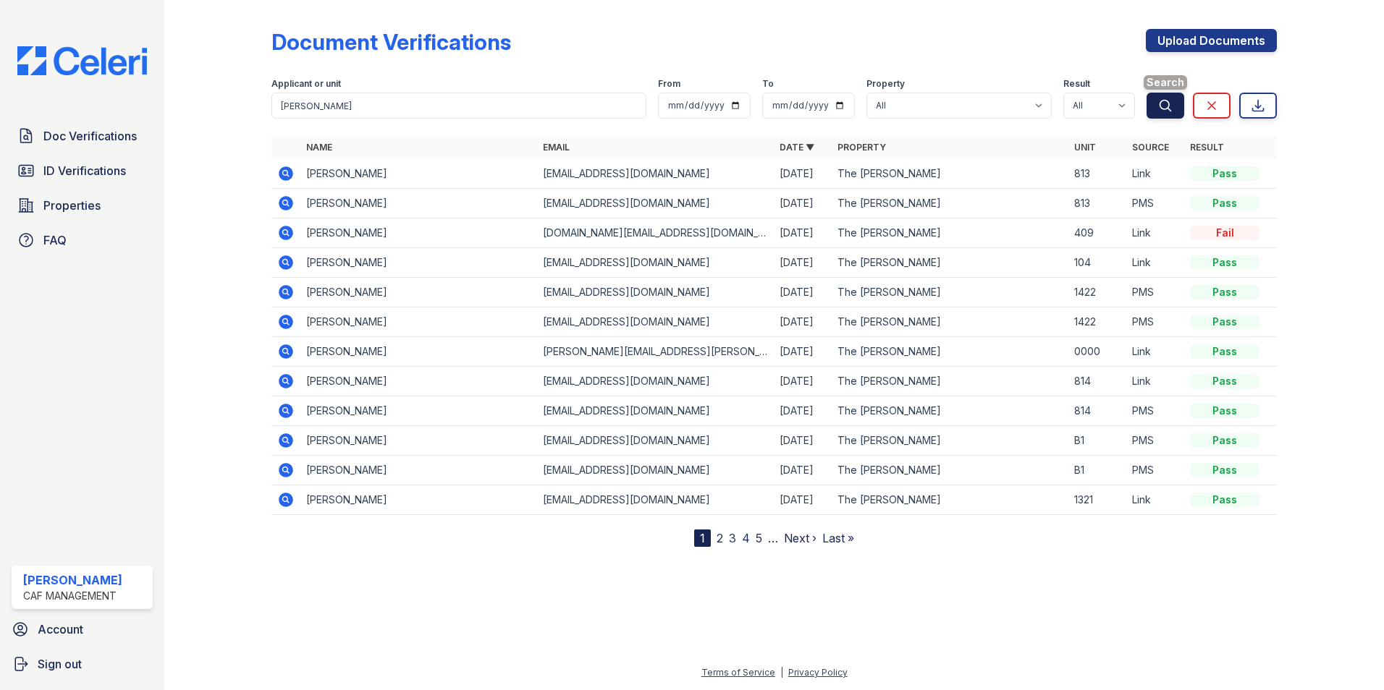
click at [1159, 111] on icon "submit" at bounding box center [1165, 105] width 14 height 14
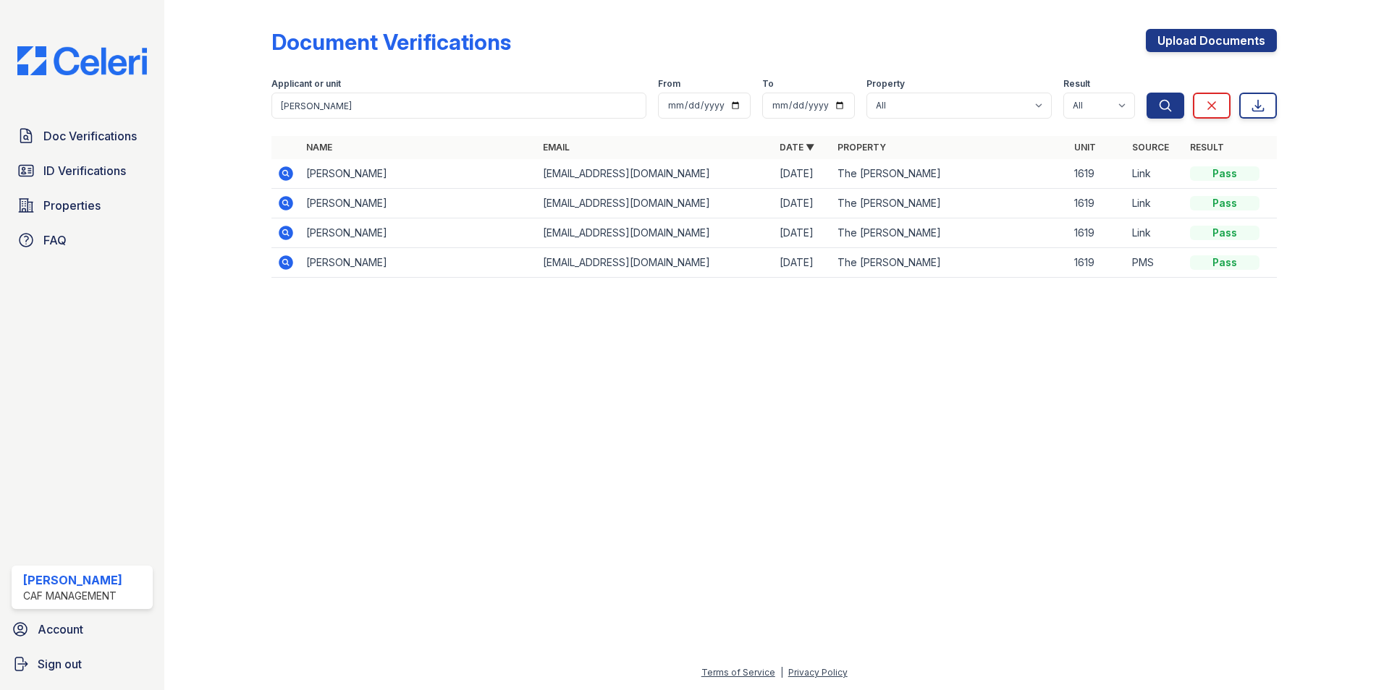
click at [289, 202] on icon at bounding box center [286, 203] width 14 height 14
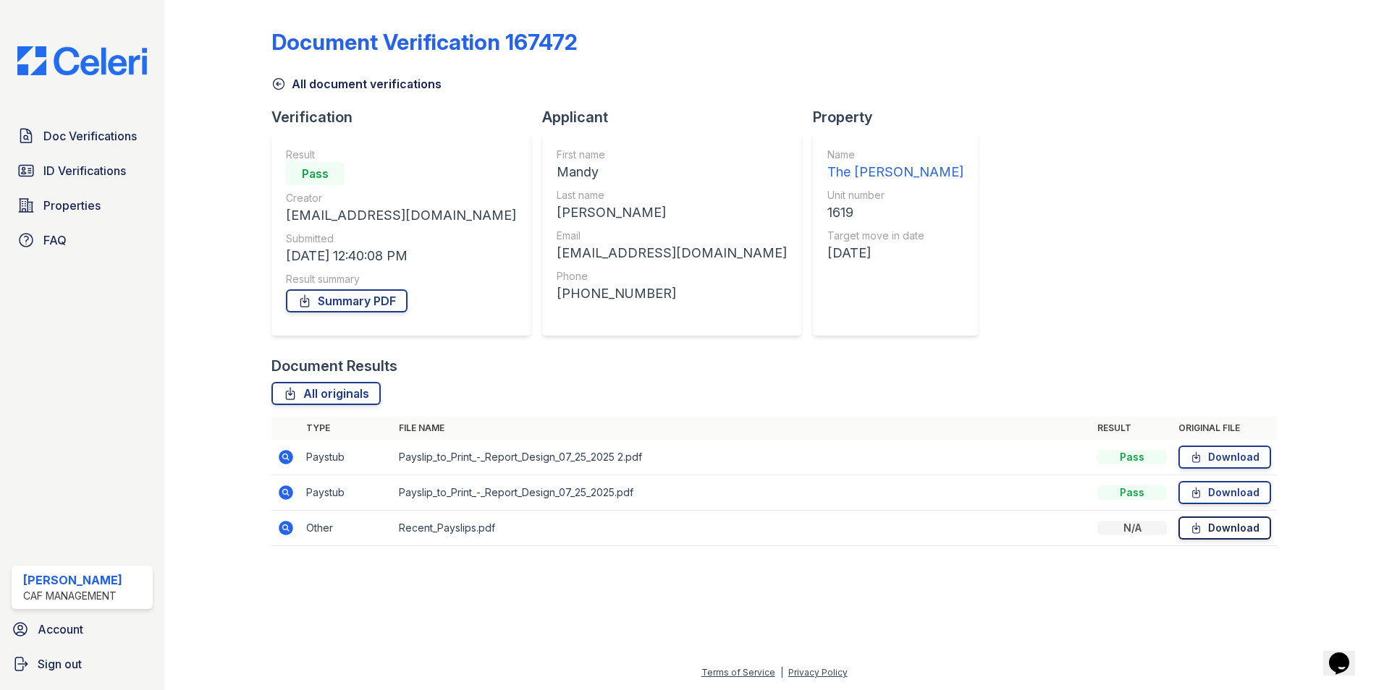
click at [1229, 531] on link "Download" at bounding box center [1224, 528] width 93 height 23
click at [90, 138] on span "Doc Verifications" at bounding box center [89, 135] width 93 height 17
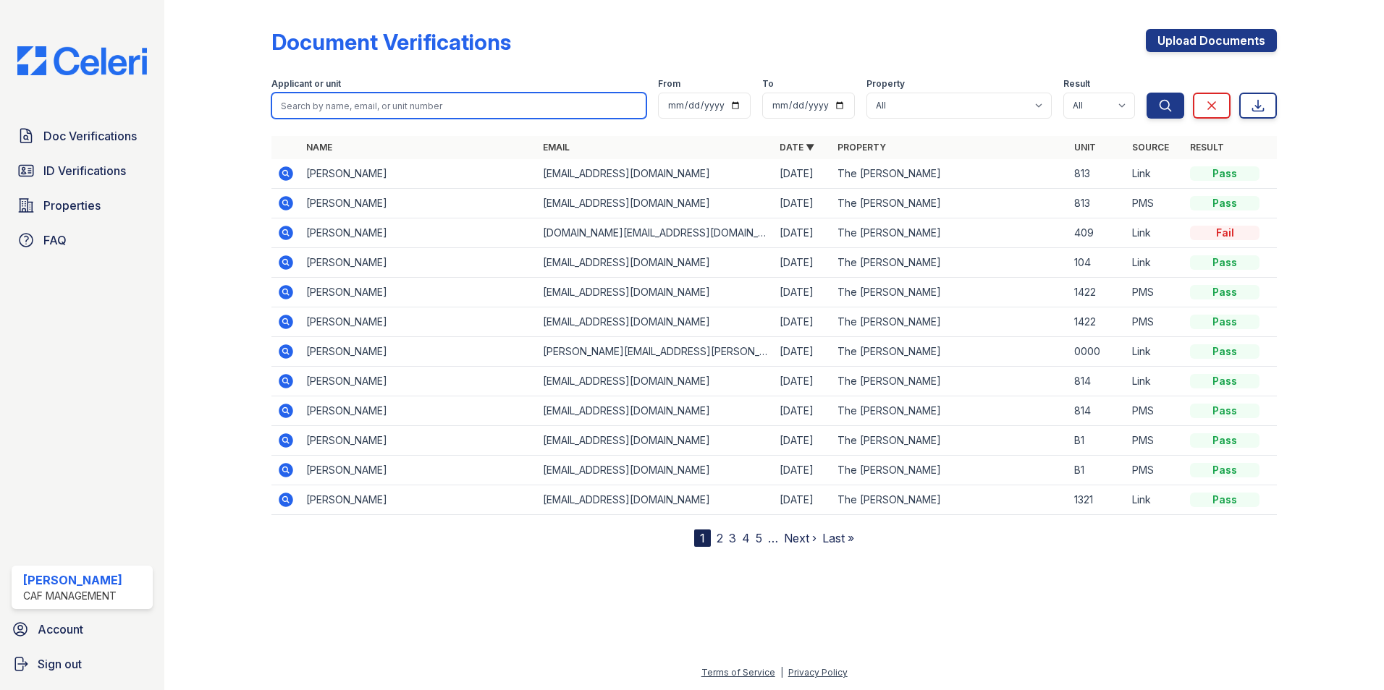
click at [288, 109] on input "search" at bounding box center [458, 106] width 375 height 26
type input "[PERSON_NAME]"
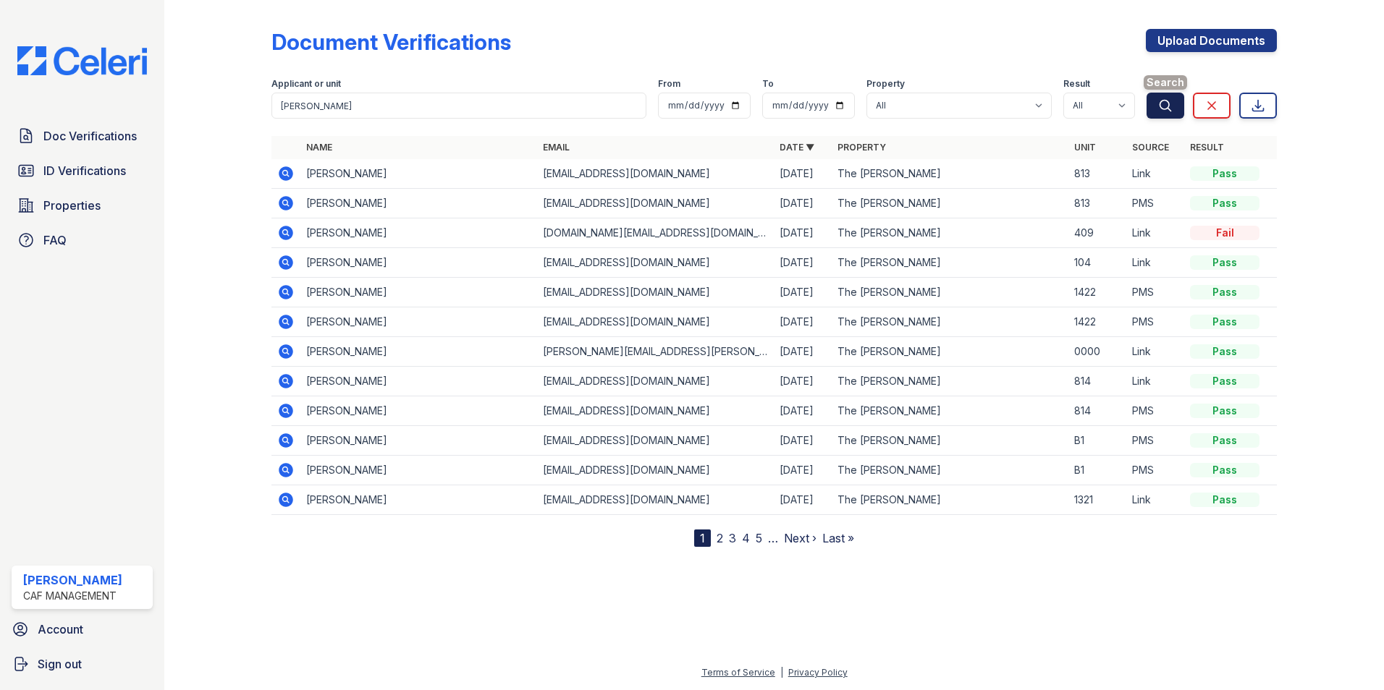
click at [1164, 110] on icon "submit" at bounding box center [1165, 105] width 14 height 14
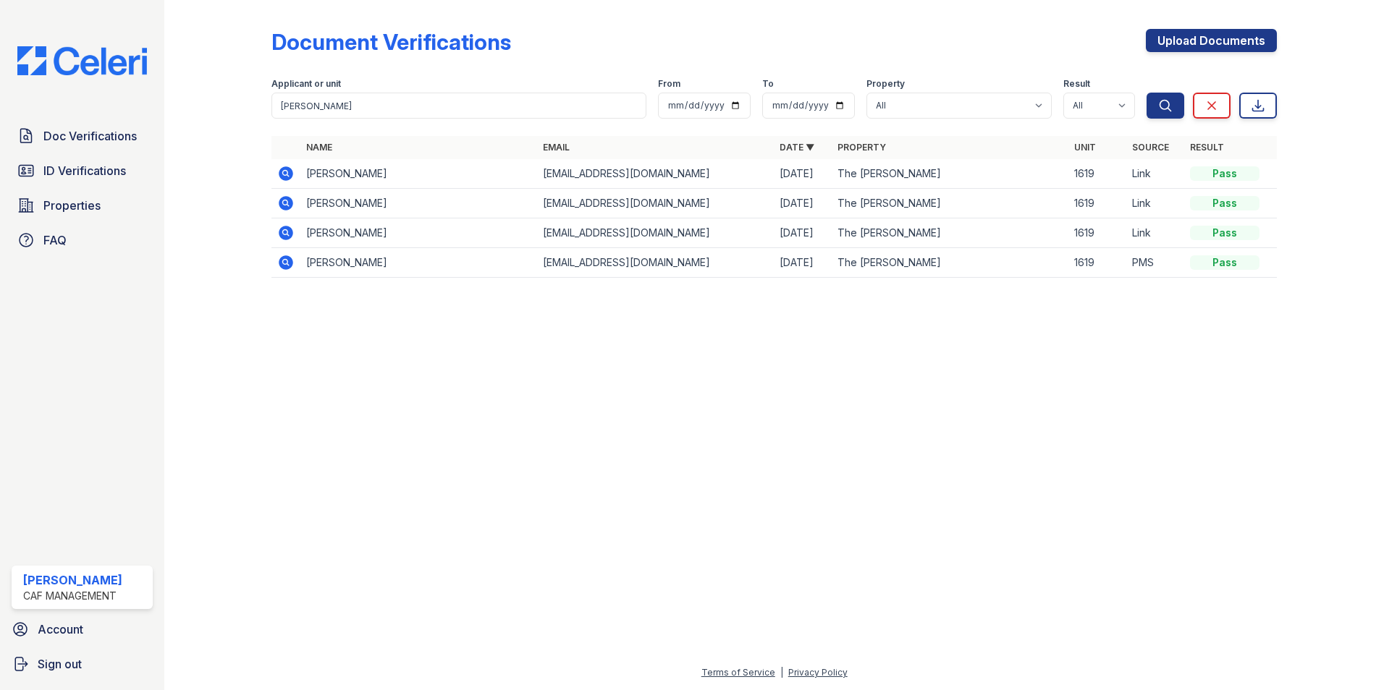
click at [283, 206] on icon at bounding box center [286, 203] width 14 height 14
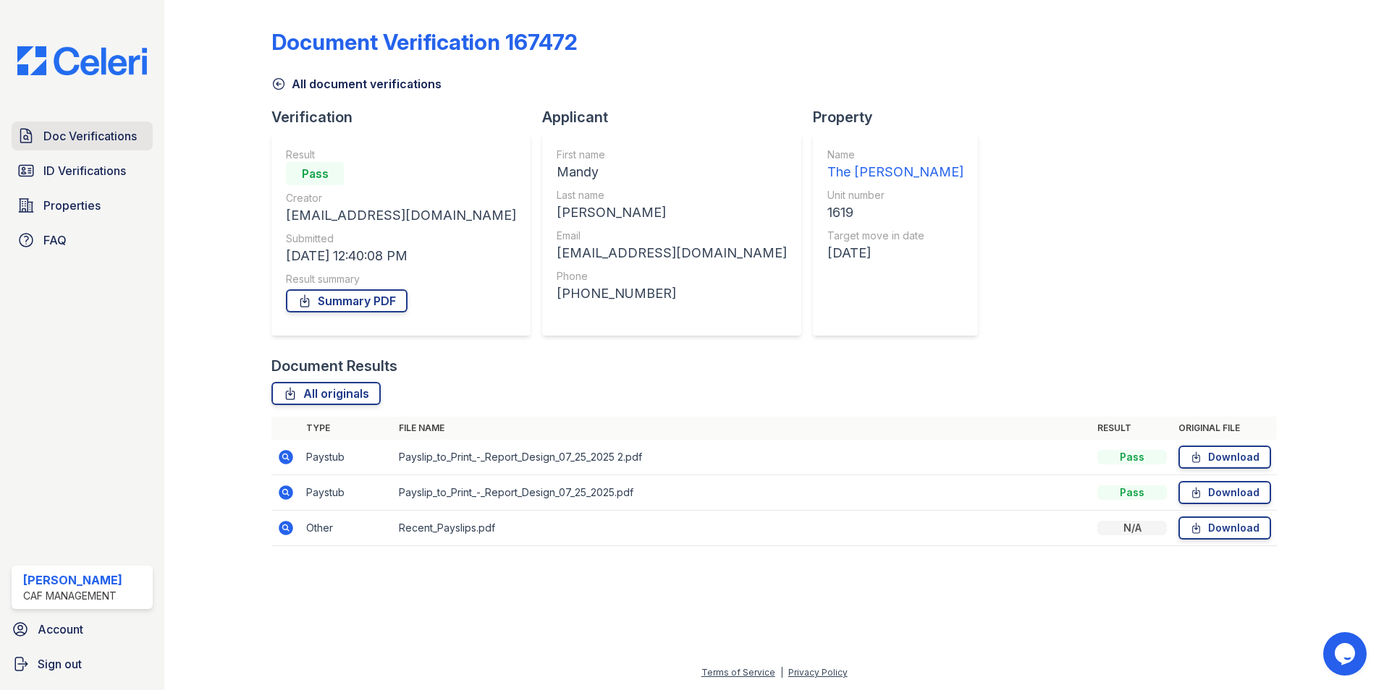
click at [72, 141] on span "Doc Verifications" at bounding box center [89, 135] width 93 height 17
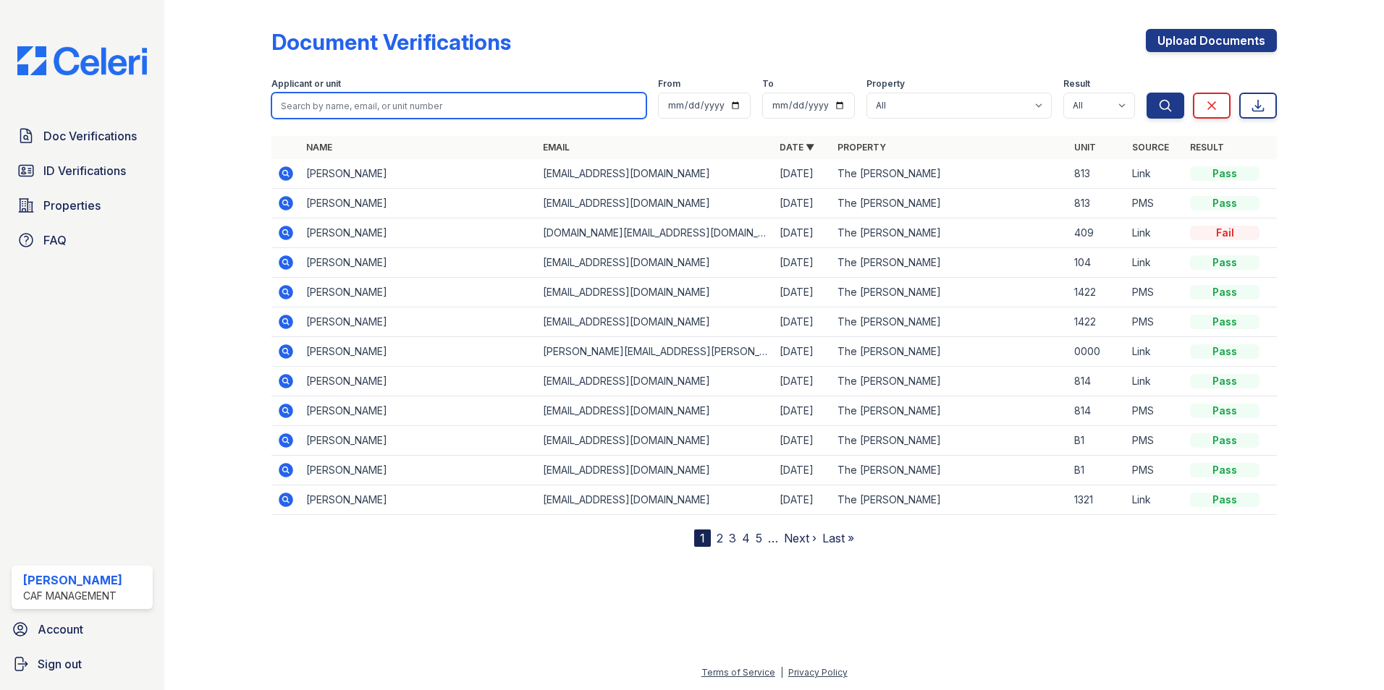
click at [331, 98] on input "search" at bounding box center [458, 106] width 375 height 26
type input "[PERSON_NAME]"
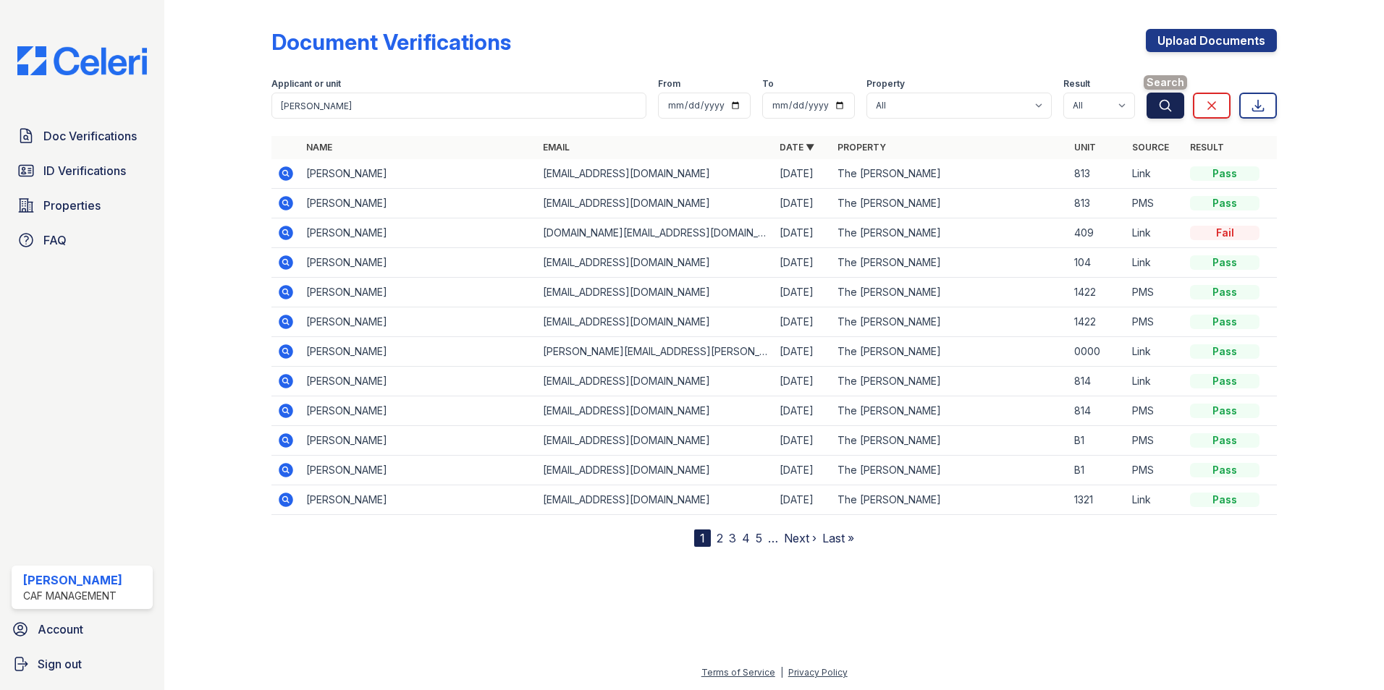
click at [1159, 108] on icon "submit" at bounding box center [1165, 105] width 14 height 14
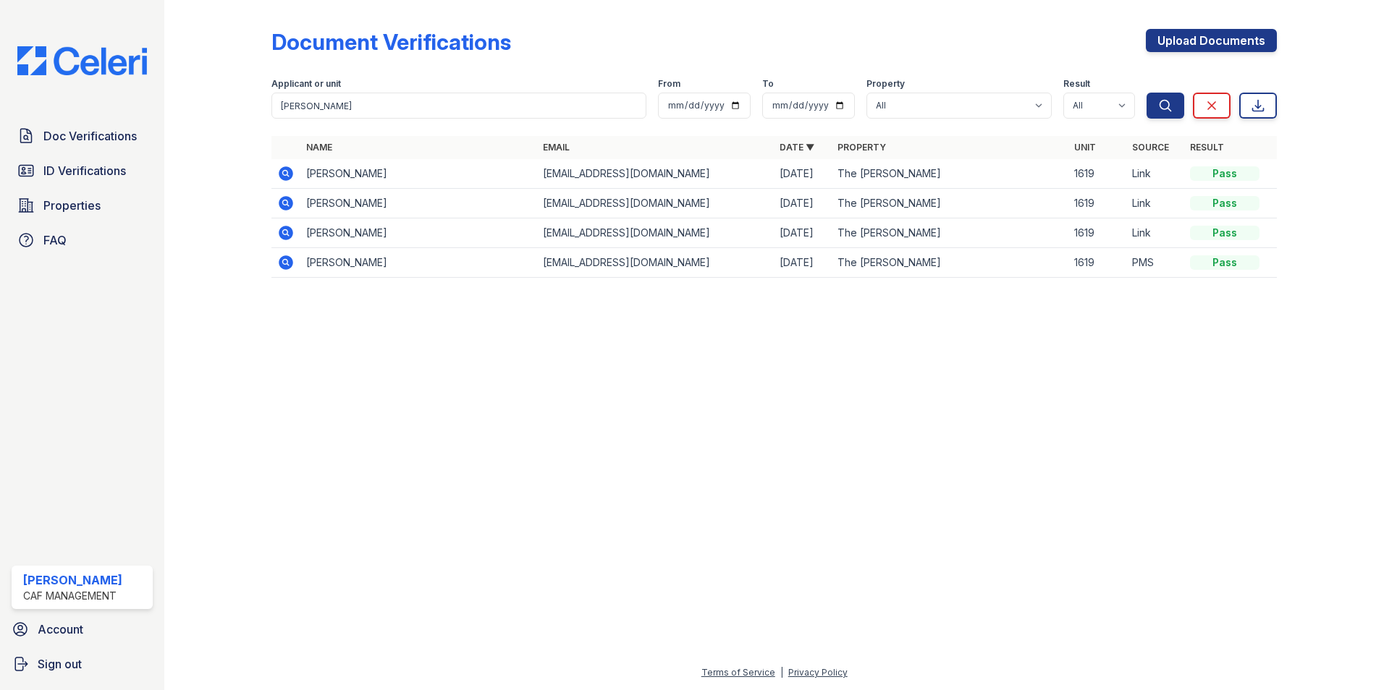
click at [285, 172] on icon at bounding box center [285, 173] width 4 height 4
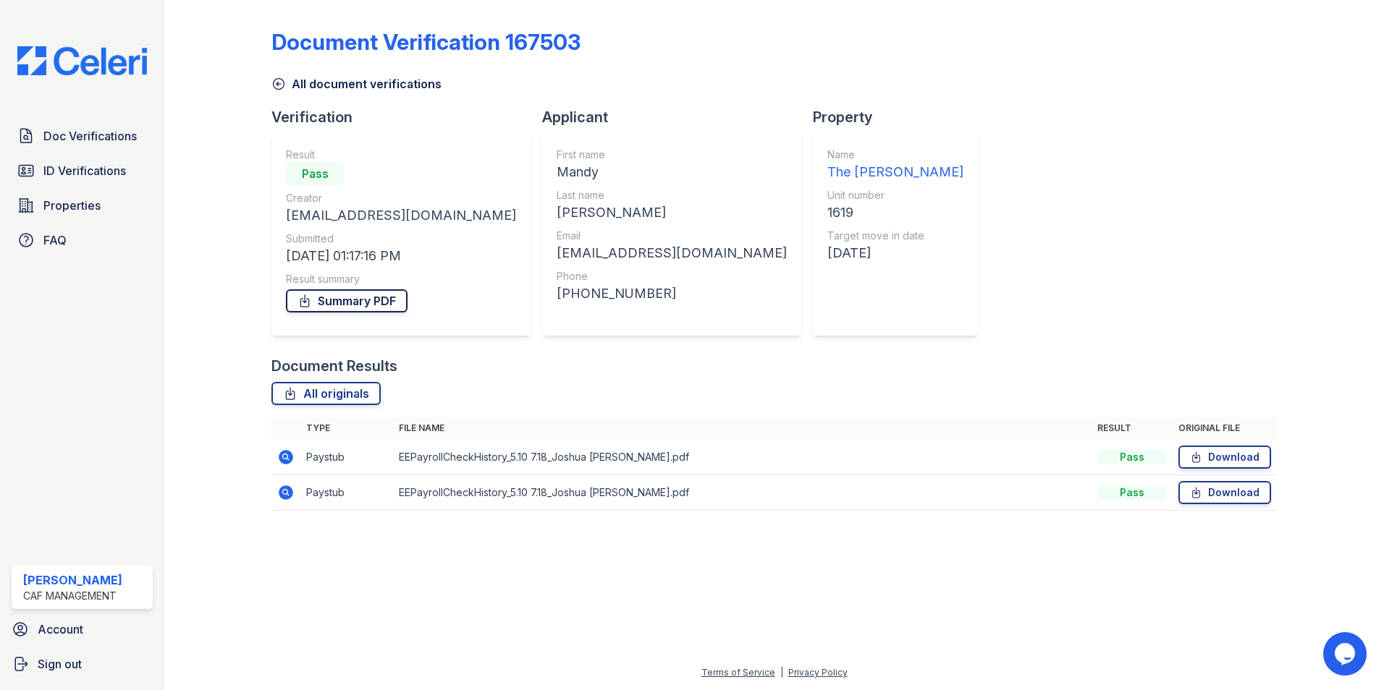
click at [336, 302] on link "Summary PDF" at bounding box center [347, 300] width 122 height 23
click at [100, 134] on span "Doc Verifications" at bounding box center [89, 135] width 93 height 17
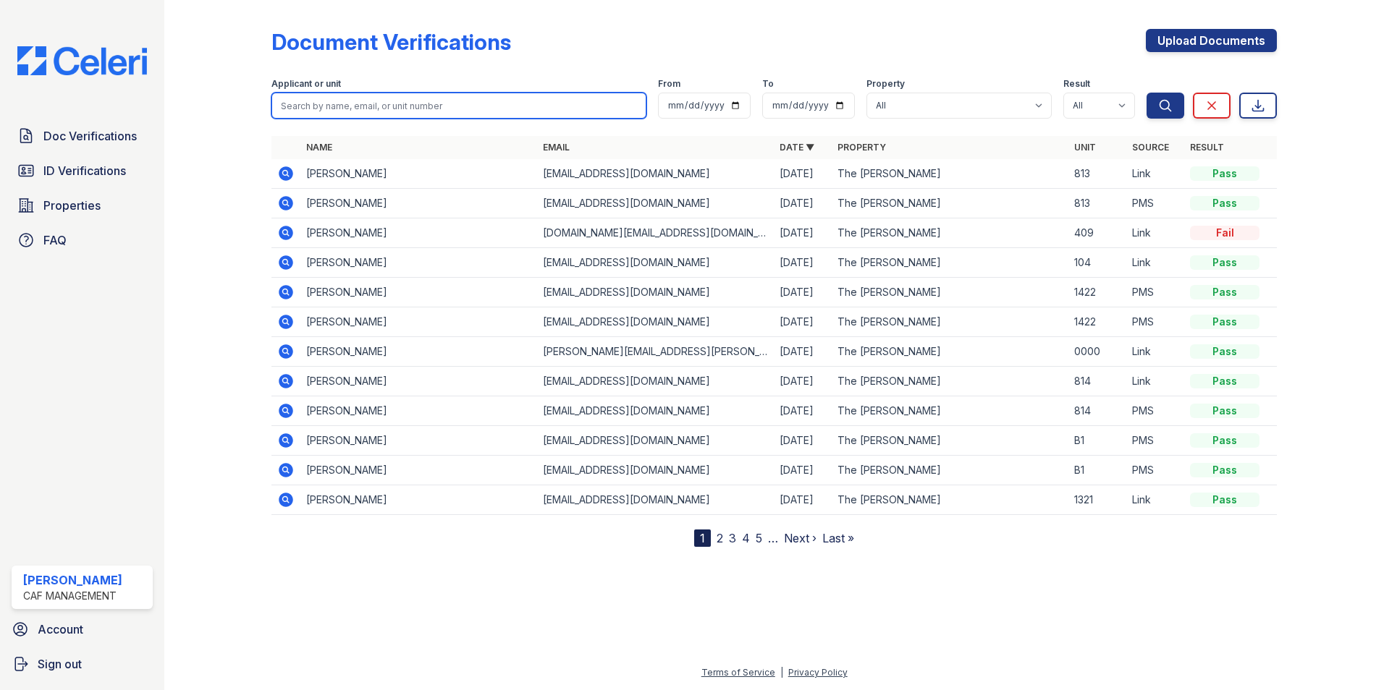
click at [347, 111] on input "search" at bounding box center [458, 106] width 375 height 26
type input "mandy"
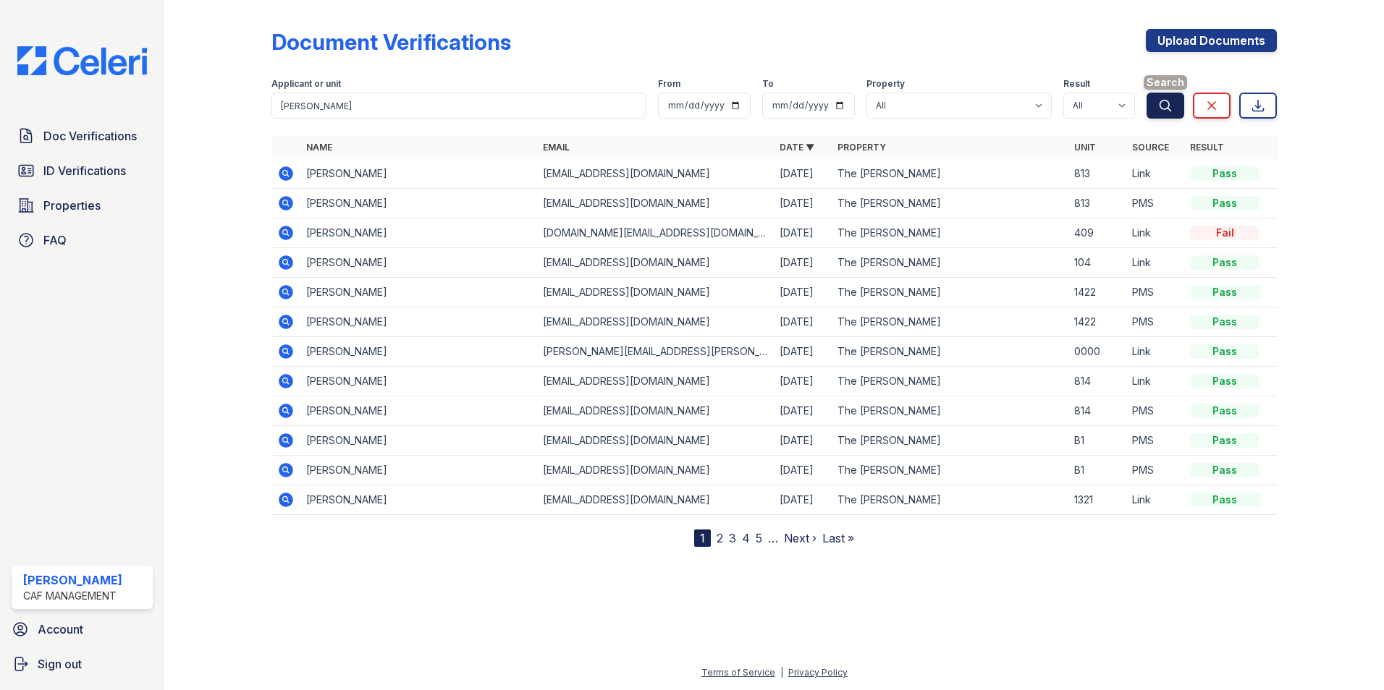
click at [1169, 106] on icon "submit" at bounding box center [1165, 105] width 14 height 14
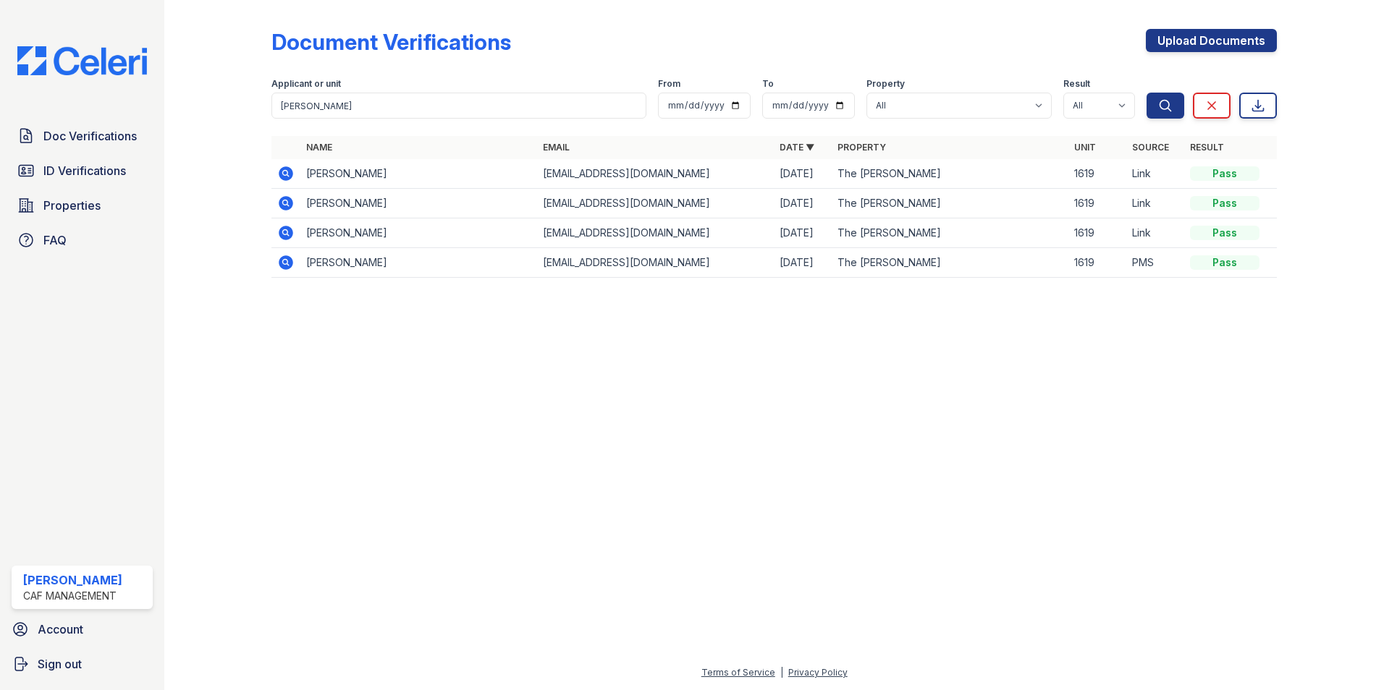
click at [285, 203] on icon at bounding box center [285, 202] width 4 height 4
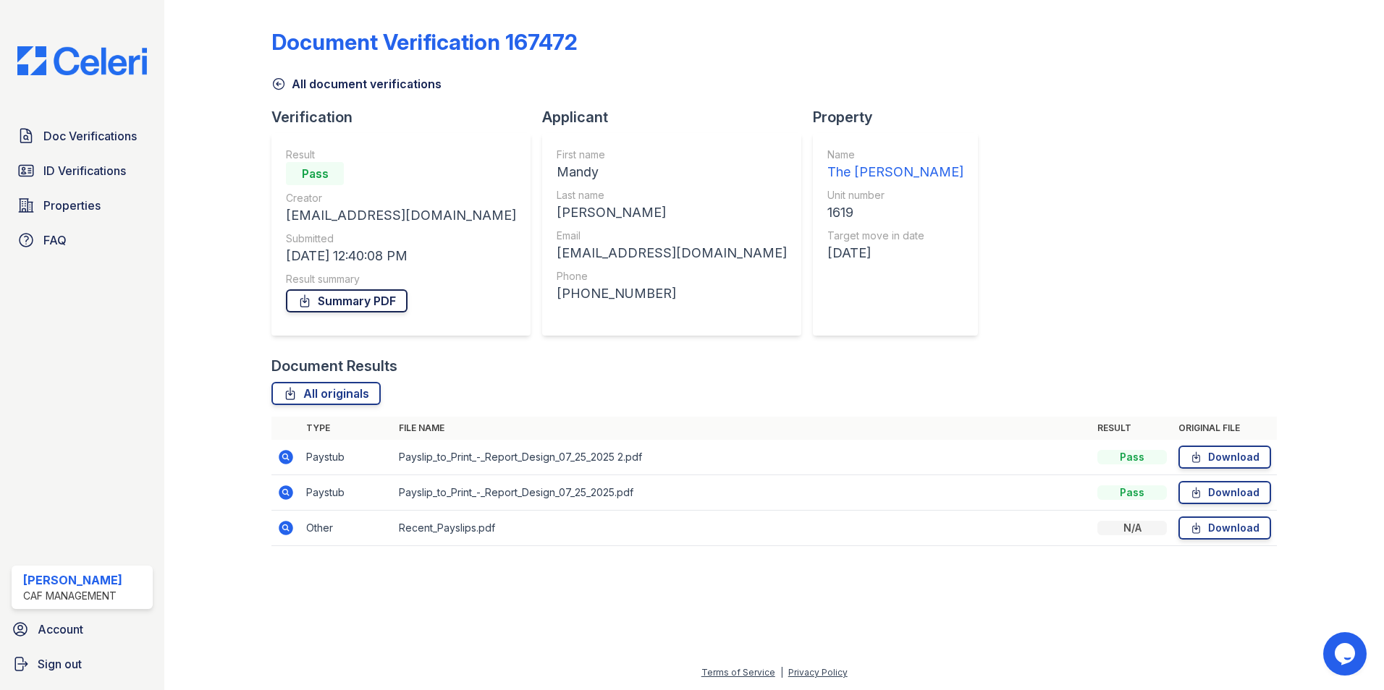
click at [345, 301] on link "Summary PDF" at bounding box center [347, 300] width 122 height 23
